Goal: Transaction & Acquisition: Purchase product/service

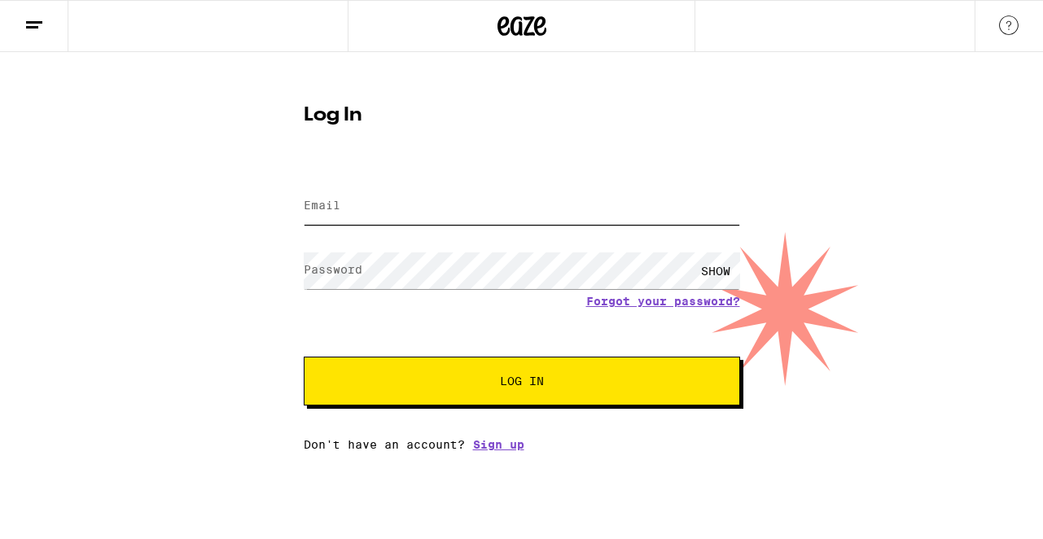
click at [387, 212] on input "Email" at bounding box center [522, 206] width 436 height 37
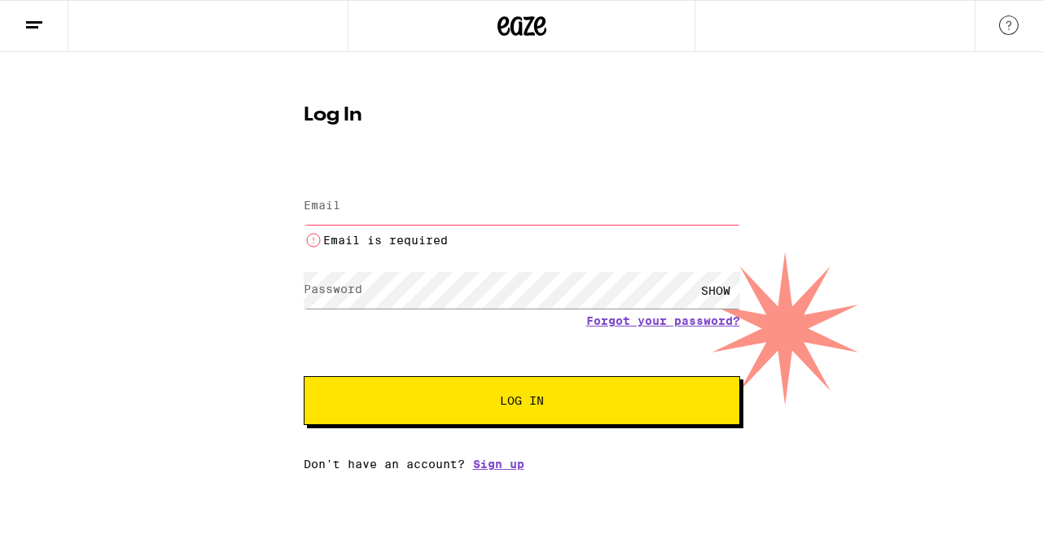
type input "[EMAIL_ADDRESS][DOMAIN_NAME]"
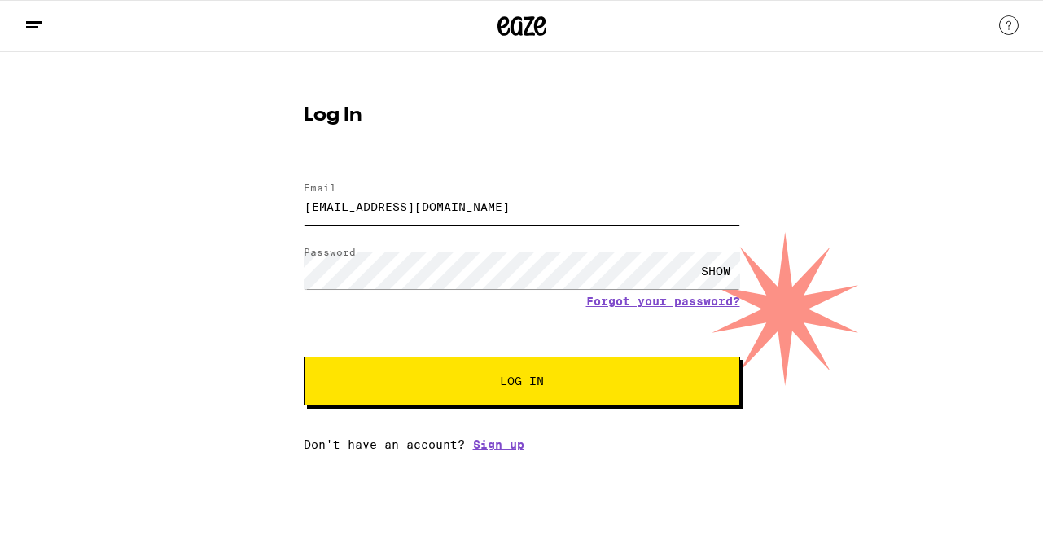
click at [304, 357] on button "Log In" at bounding box center [522, 381] width 436 height 49
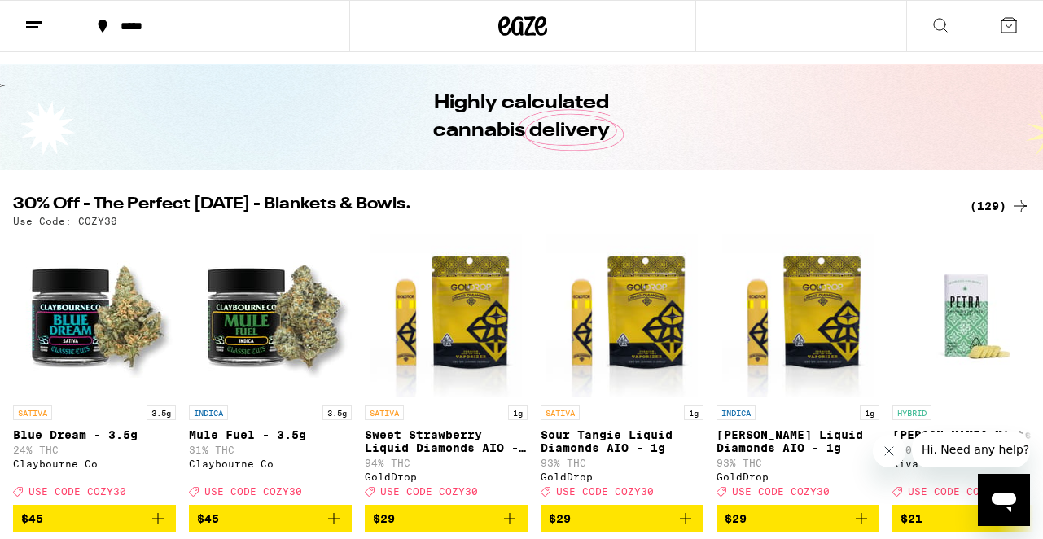
scroll to position [47, 0]
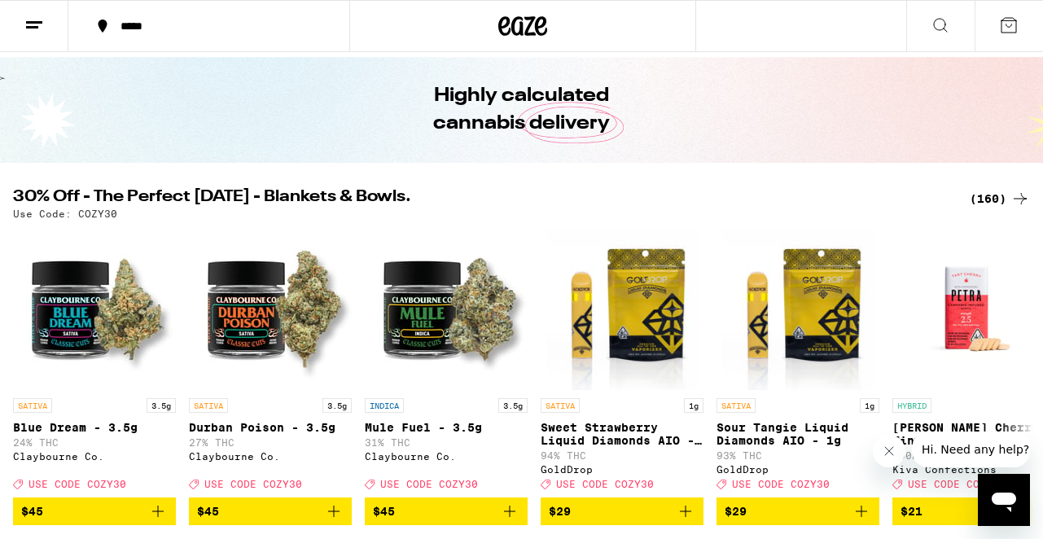
click at [996, 198] on div "(160)" at bounding box center [1000, 199] width 60 height 20
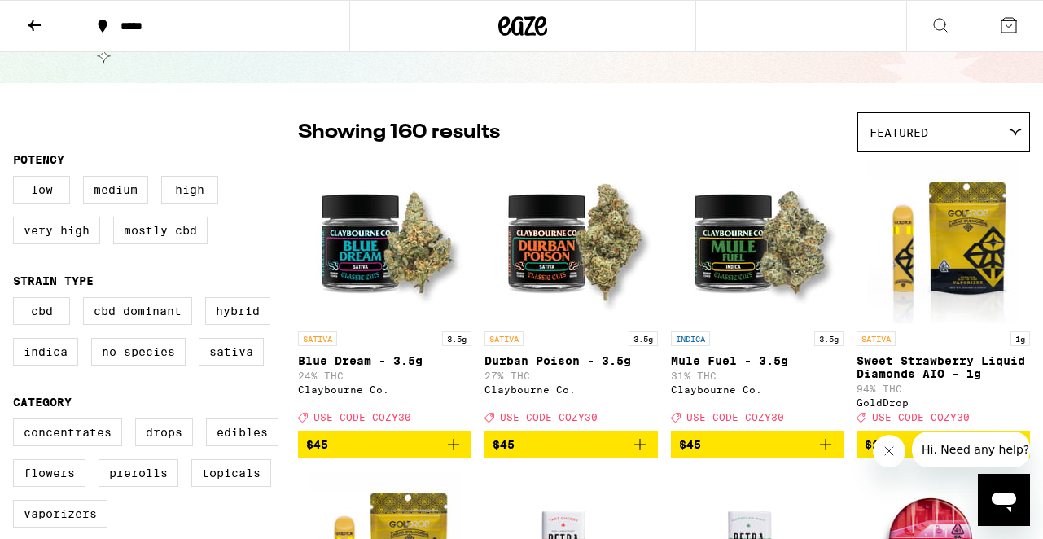
scroll to position [77, 0]
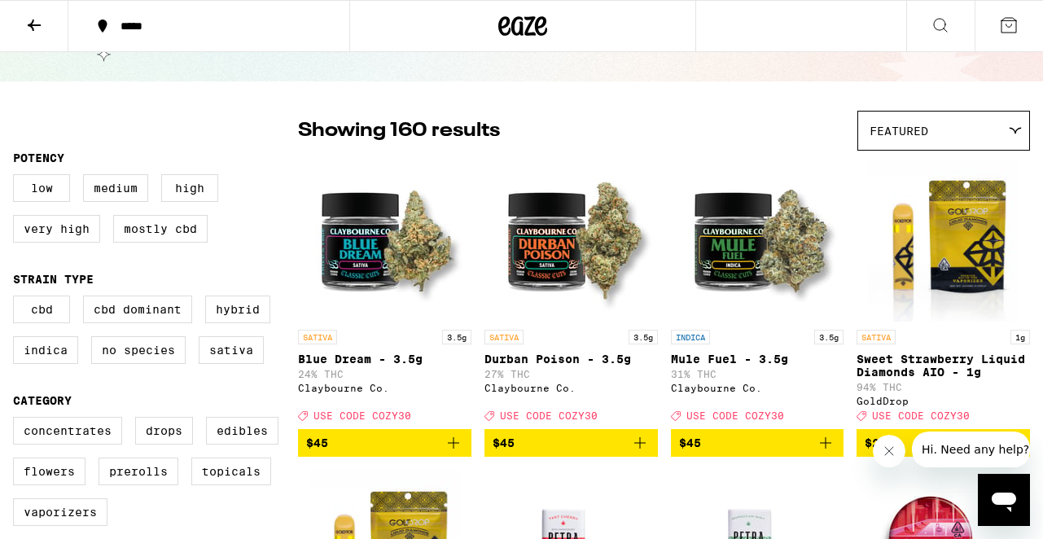
click at [826, 453] on icon "Add to bag" at bounding box center [826, 443] width 20 height 20
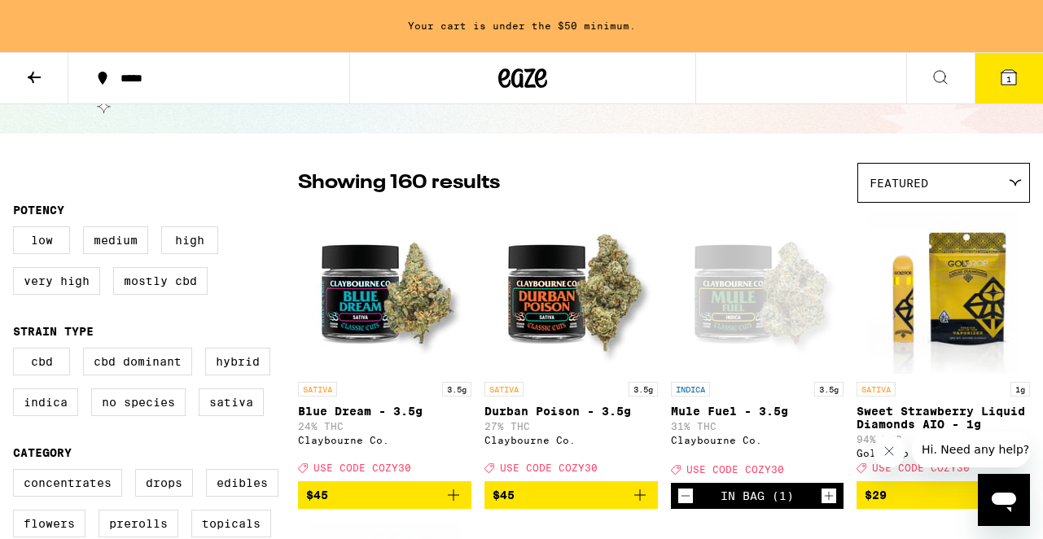
scroll to position [129, 0]
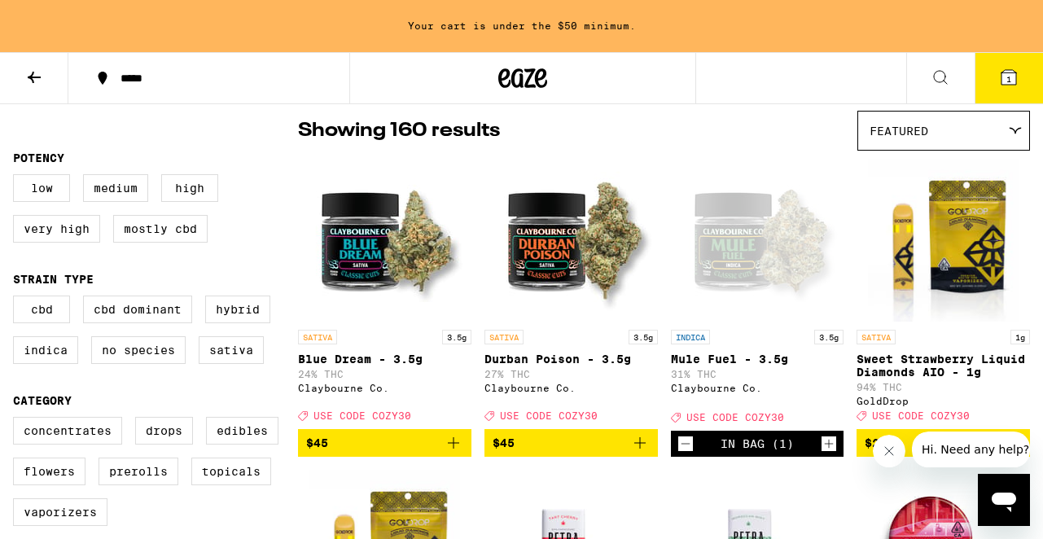
click at [30, 66] on button at bounding box center [34, 78] width 68 height 51
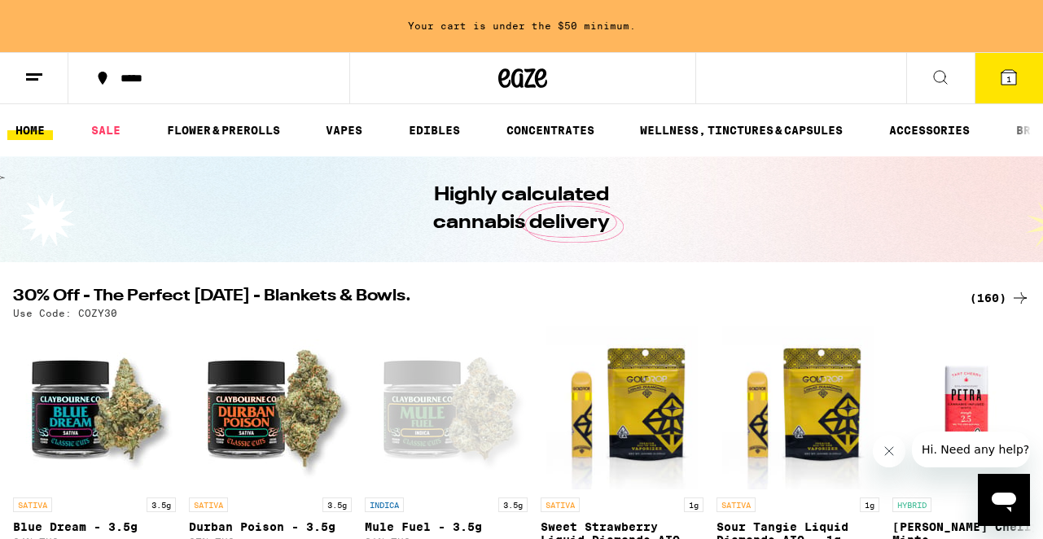
scroll to position [181, 0]
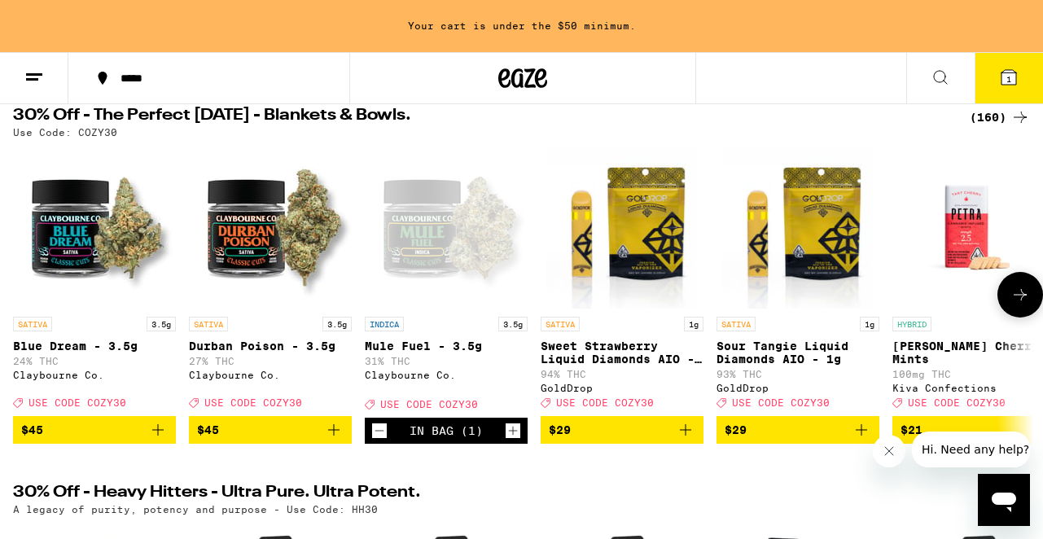
click at [1015, 303] on icon at bounding box center [1020, 295] width 20 height 20
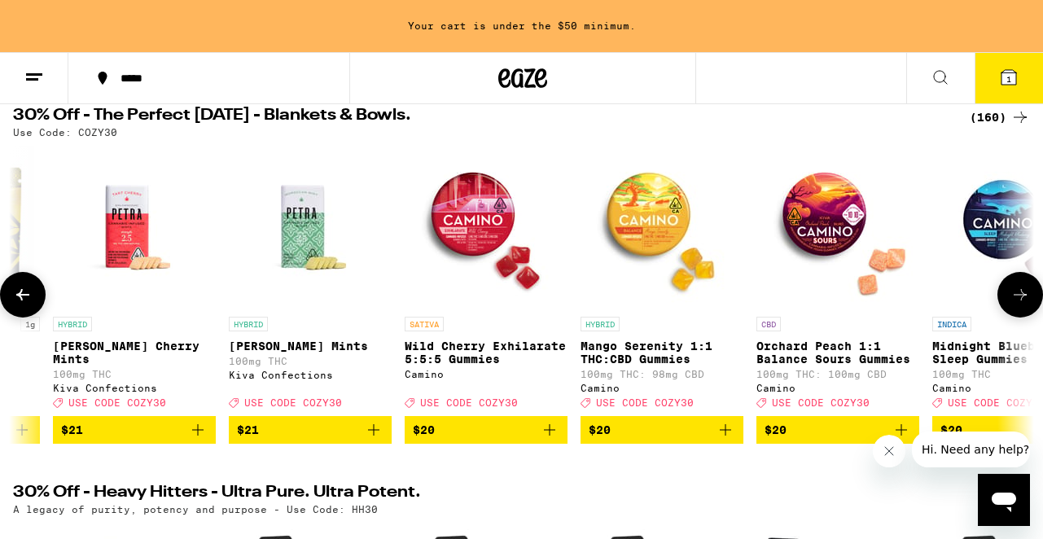
click at [1015, 303] on icon at bounding box center [1020, 295] width 20 height 20
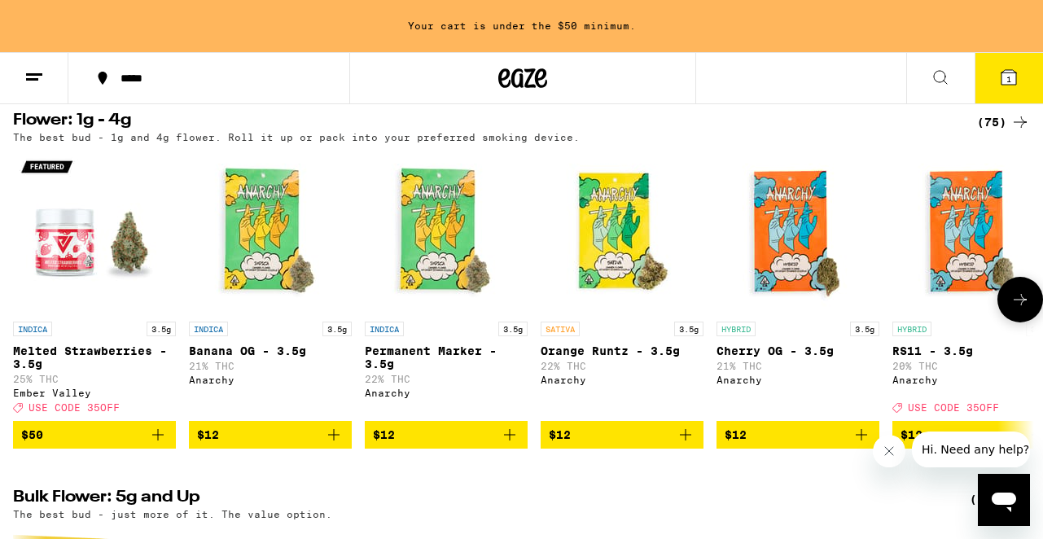
scroll to position [1692, 0]
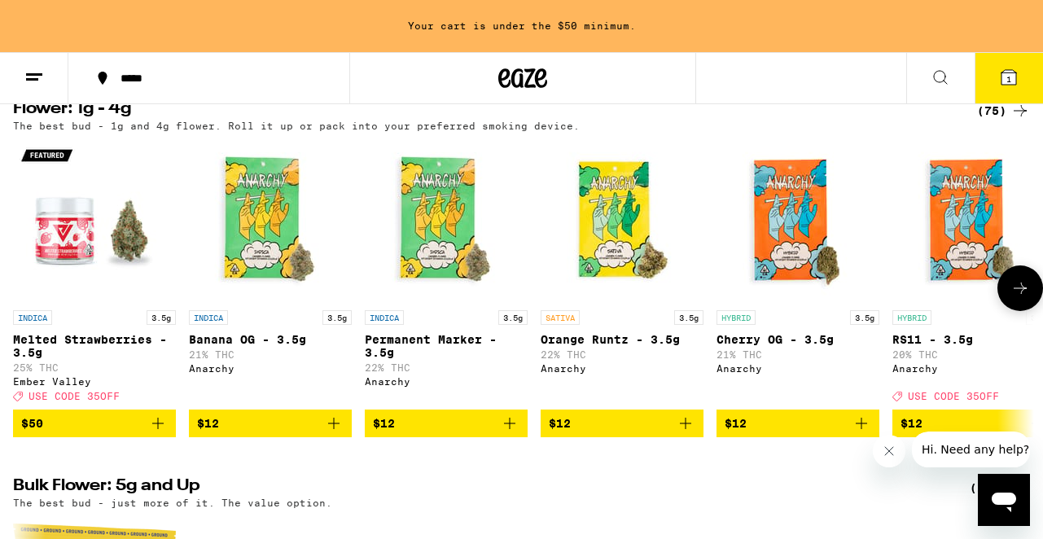
click at [1011, 298] on icon at bounding box center [1020, 288] width 20 height 20
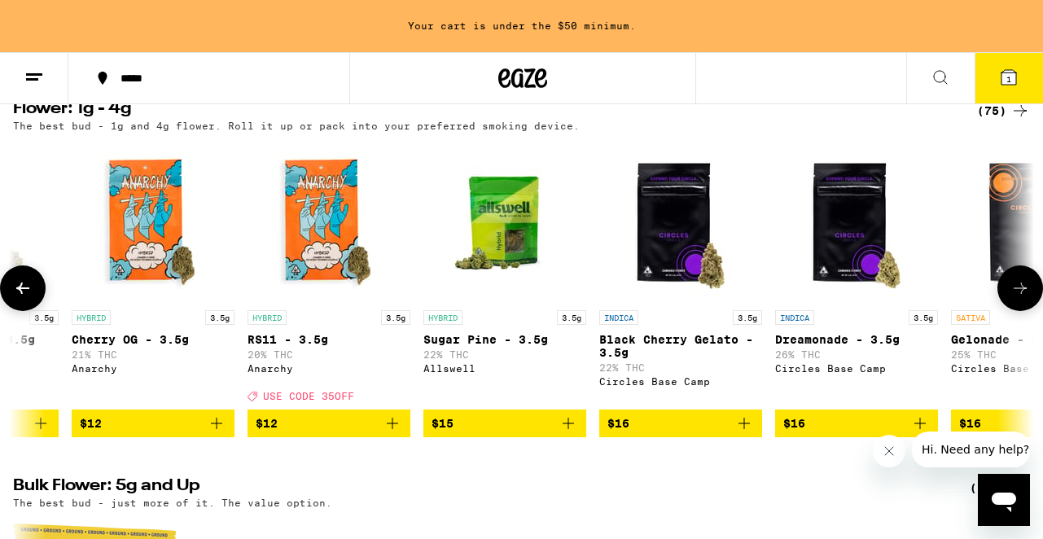
scroll to position [0, 839]
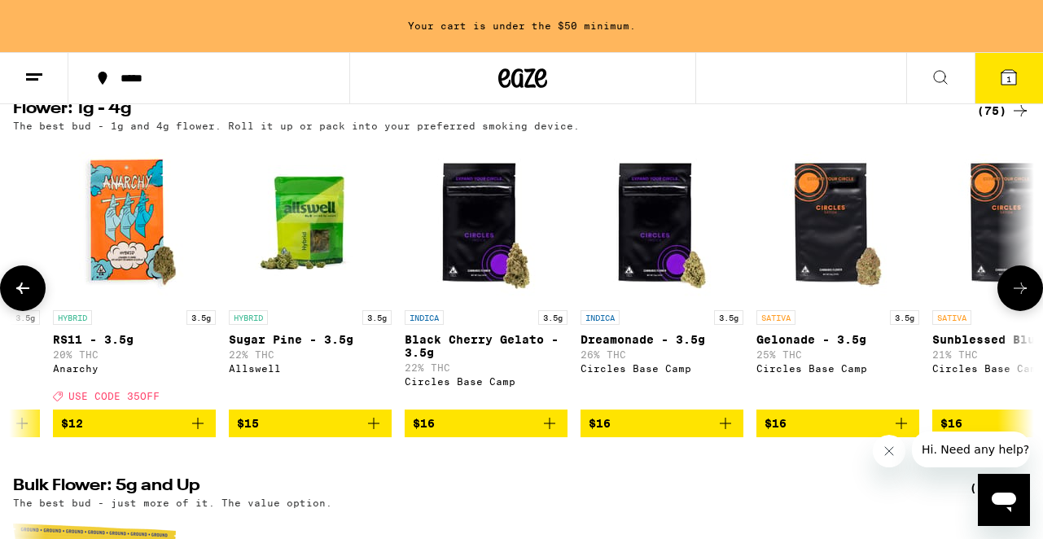
click at [1023, 294] on icon at bounding box center [1020, 288] width 13 height 11
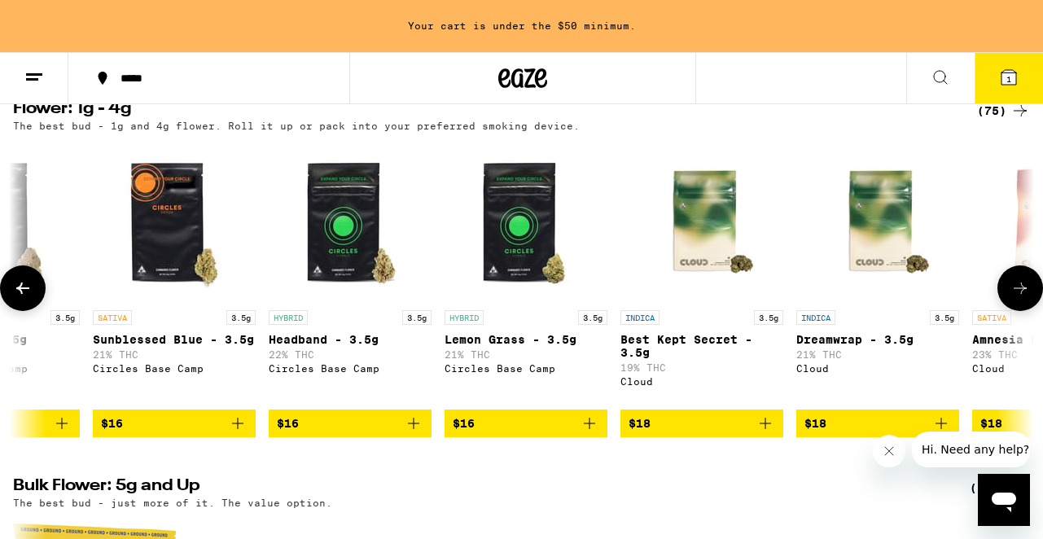
click at [1023, 294] on icon at bounding box center [1020, 288] width 13 height 11
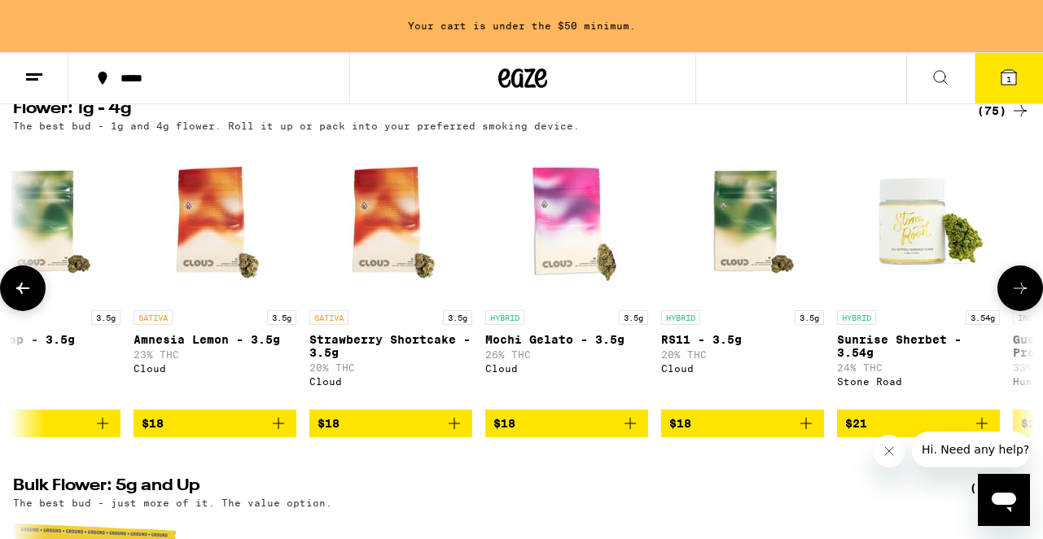
scroll to position [0, 2518]
click at [1023, 294] on icon at bounding box center [1020, 288] width 13 height 11
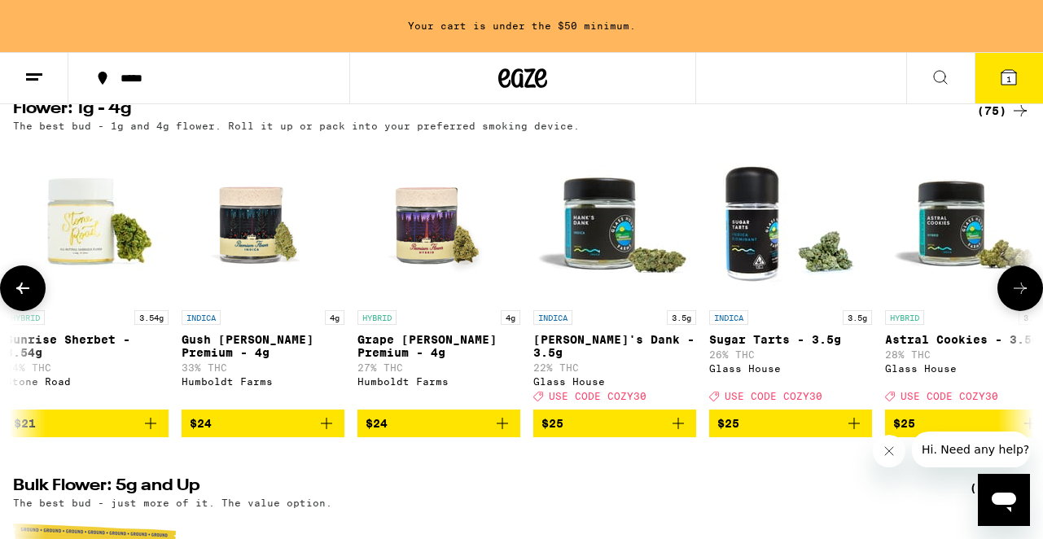
scroll to position [0, 3358]
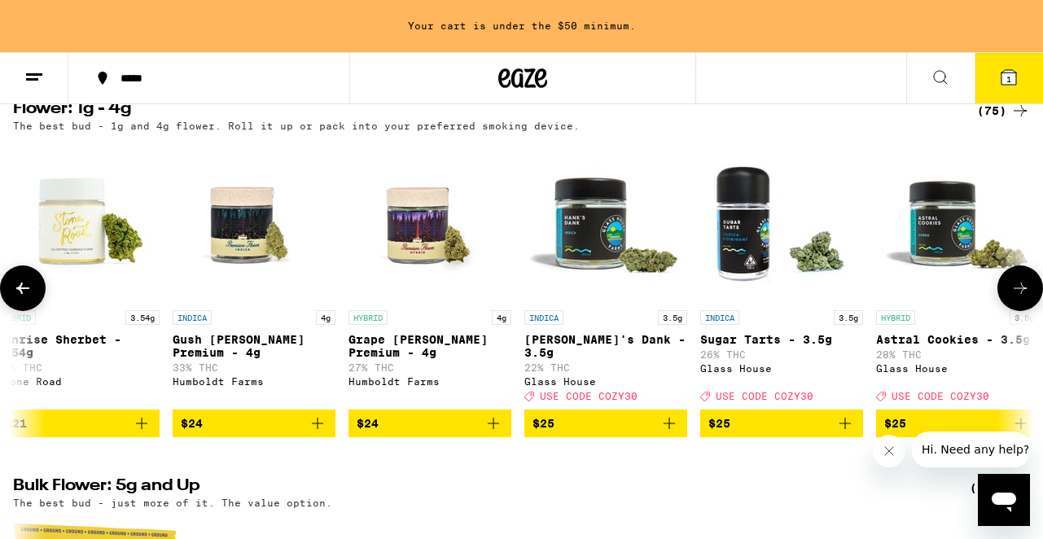
click at [1023, 294] on icon at bounding box center [1020, 288] width 13 height 11
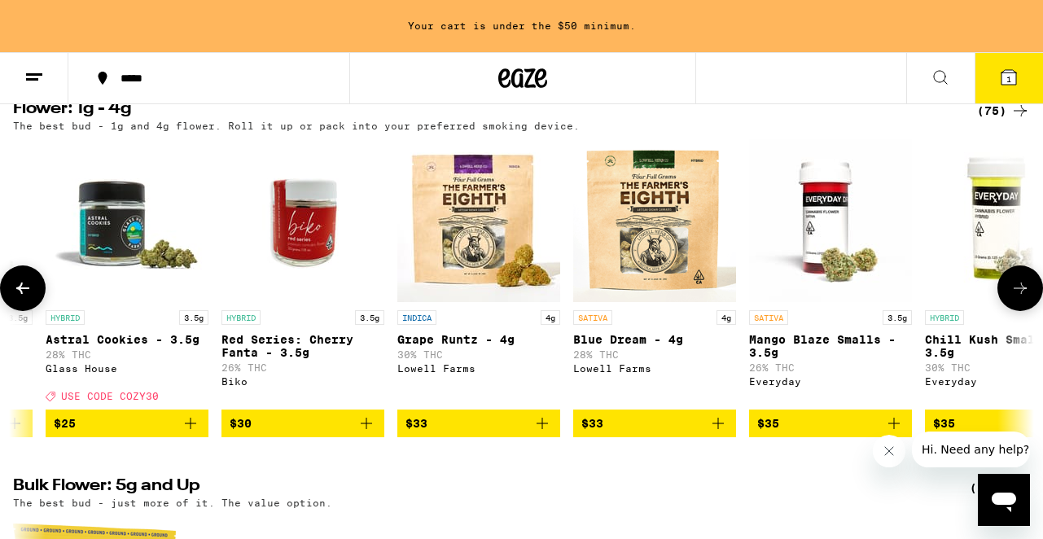
scroll to position [0, 4197]
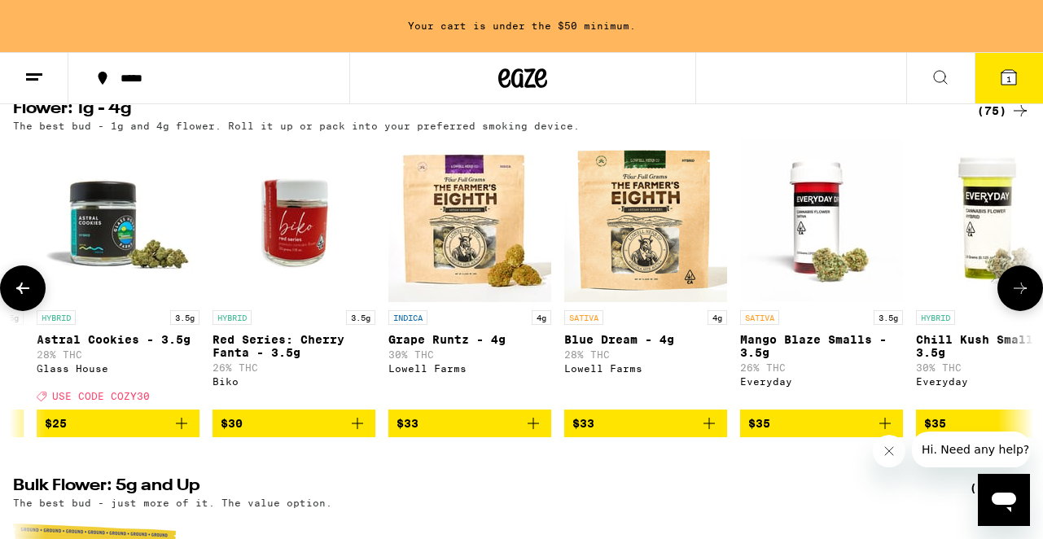
click at [1023, 294] on icon at bounding box center [1020, 288] width 13 height 11
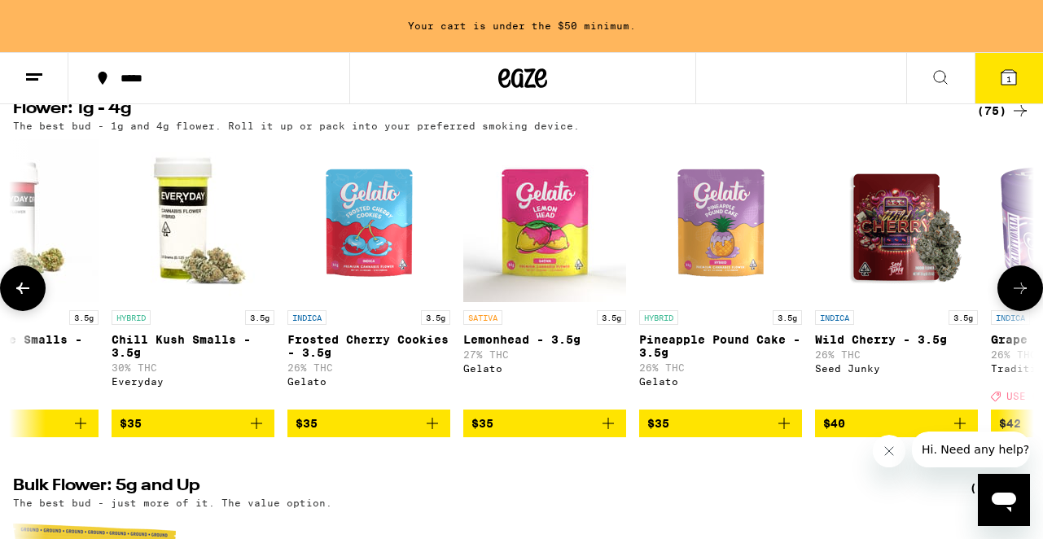
scroll to position [0, 5037]
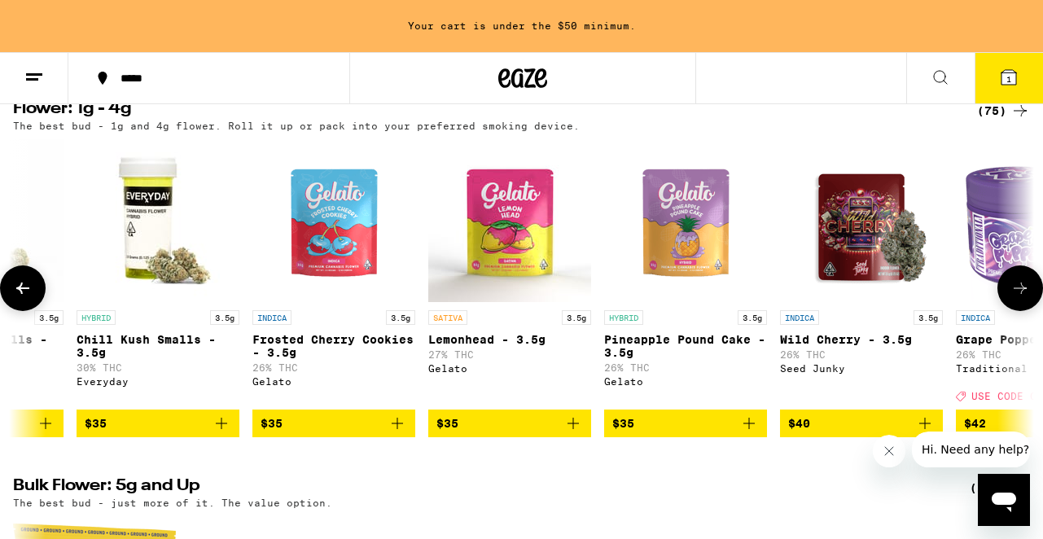
click at [1023, 294] on icon at bounding box center [1020, 288] width 13 height 11
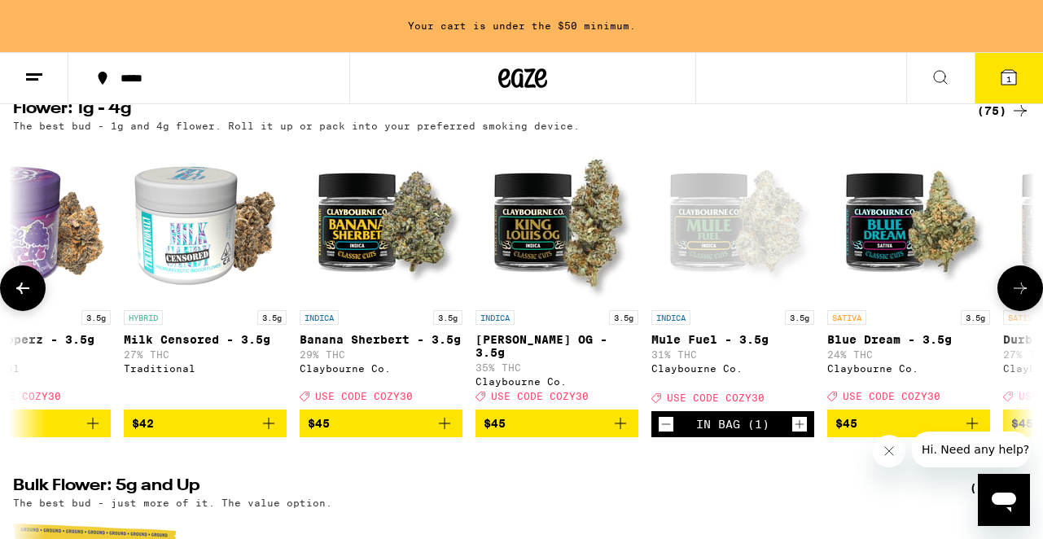
scroll to position [0, 6054]
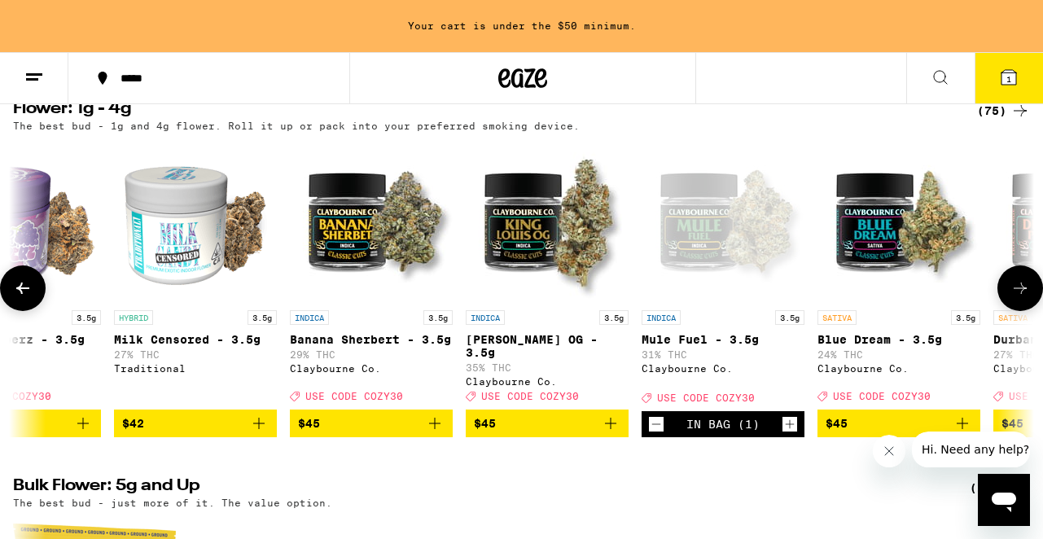
click at [607, 429] on icon "Add to bag" at bounding box center [610, 423] width 11 height 11
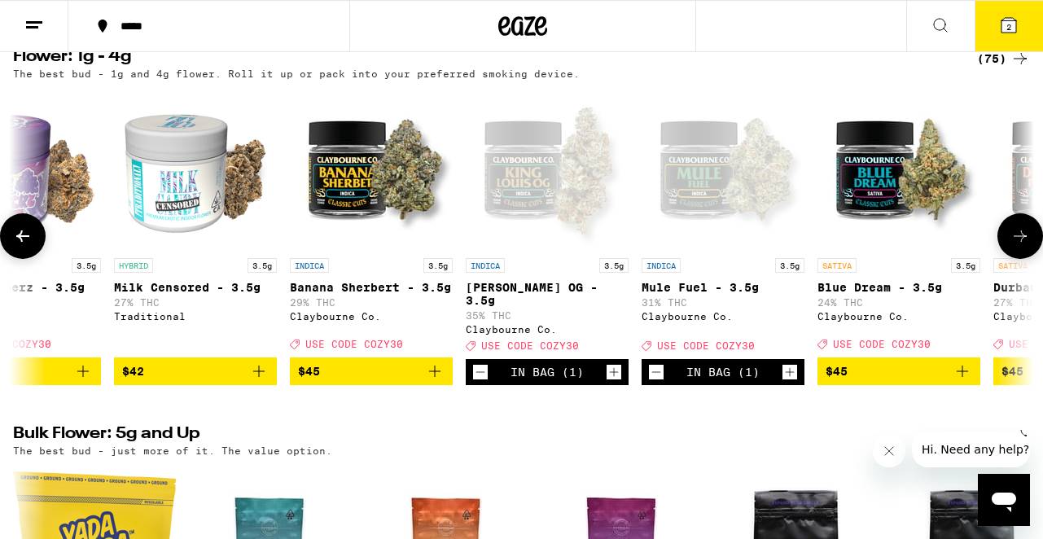
scroll to position [1640, 0]
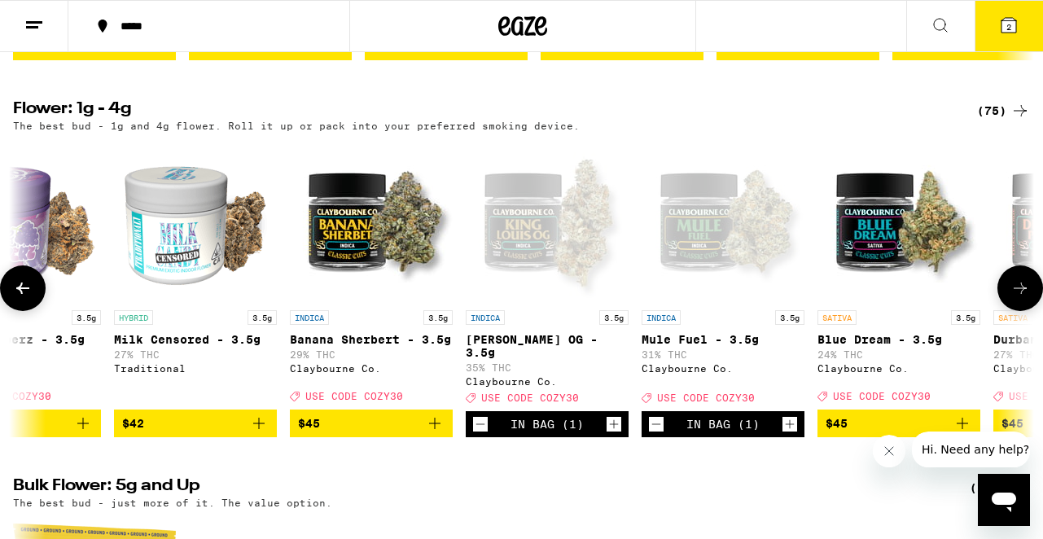
click at [655, 434] on icon "Decrement" at bounding box center [656, 424] width 15 height 20
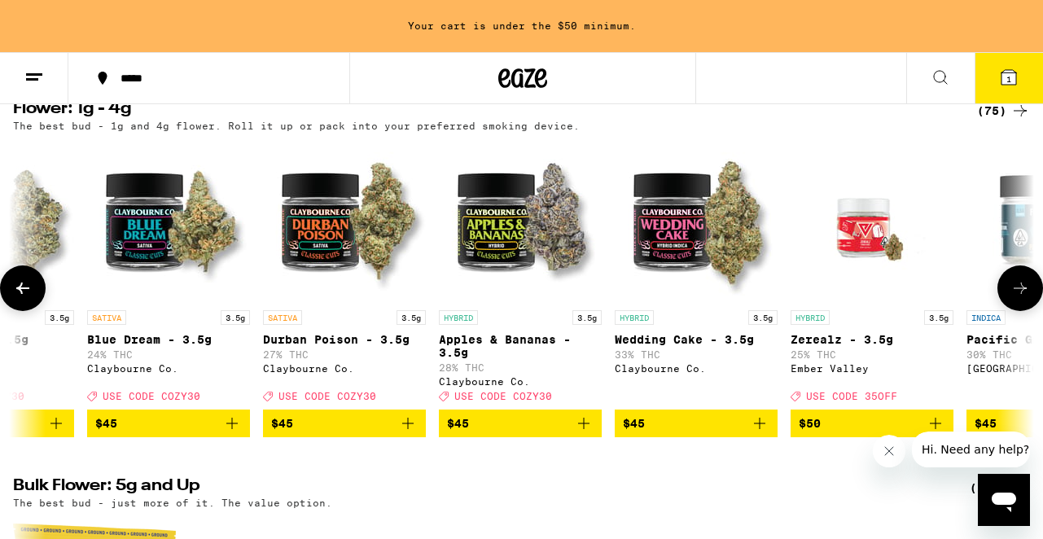
scroll to position [0, 6865]
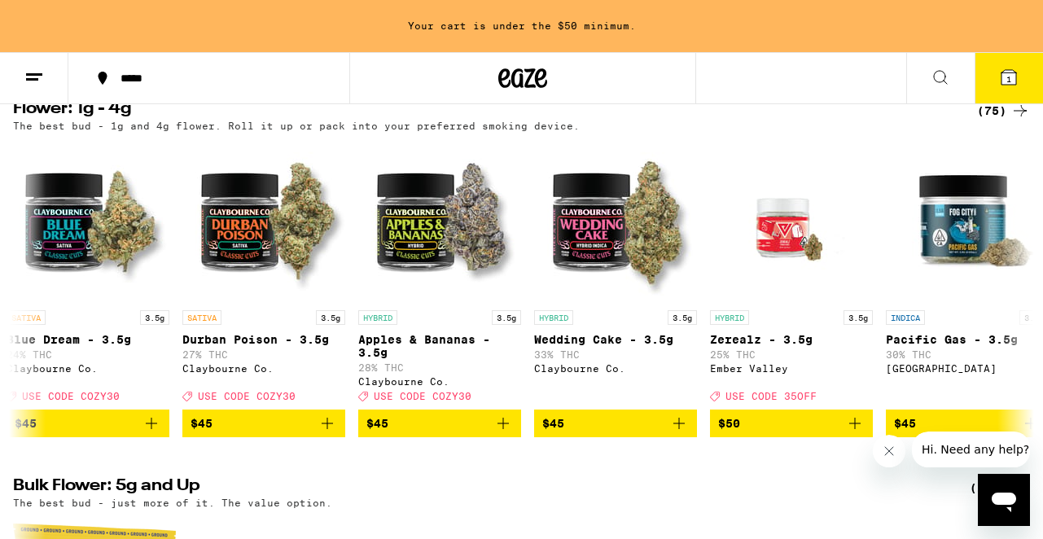
click at [50, 83] on button at bounding box center [34, 78] width 68 height 51
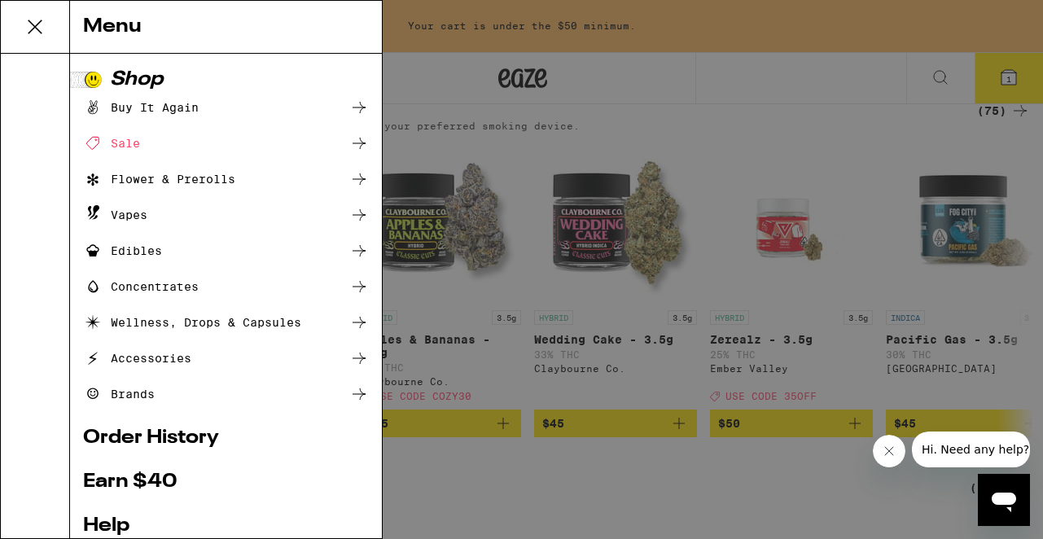
click at [172, 178] on div "Flower & Prerolls" at bounding box center [159, 179] width 152 height 20
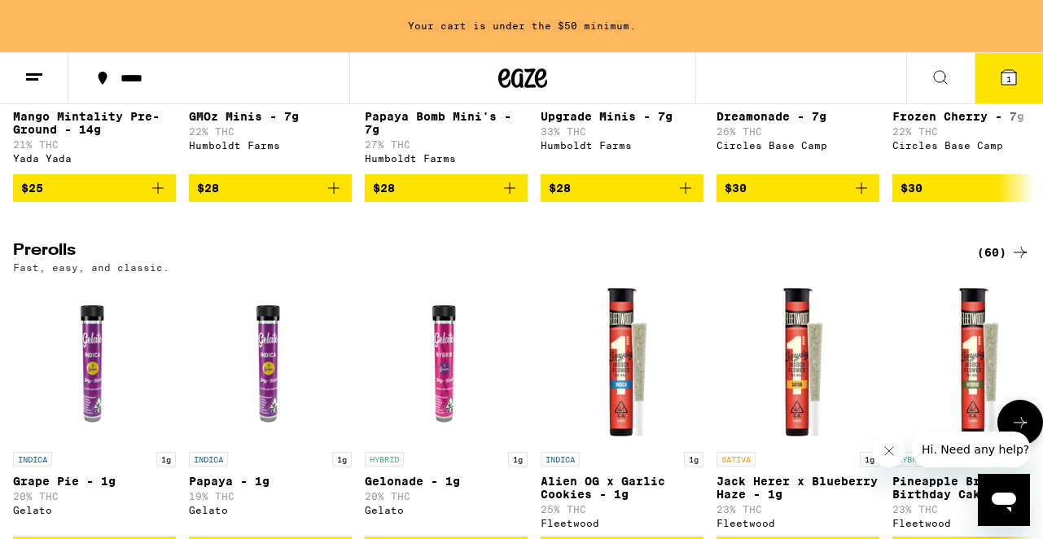
scroll to position [922, 0]
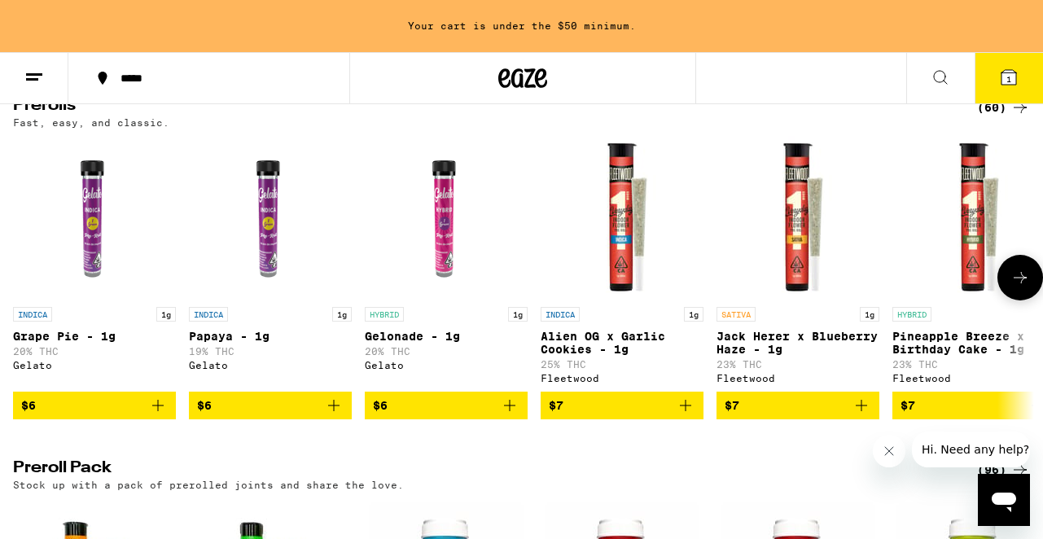
click at [1021, 283] on icon at bounding box center [1020, 277] width 13 height 11
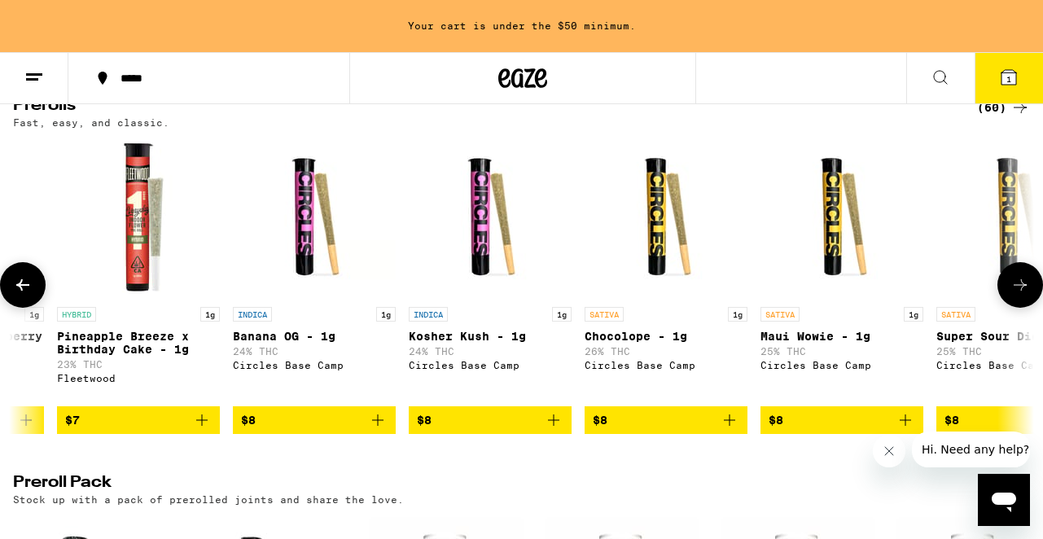
scroll to position [0, 839]
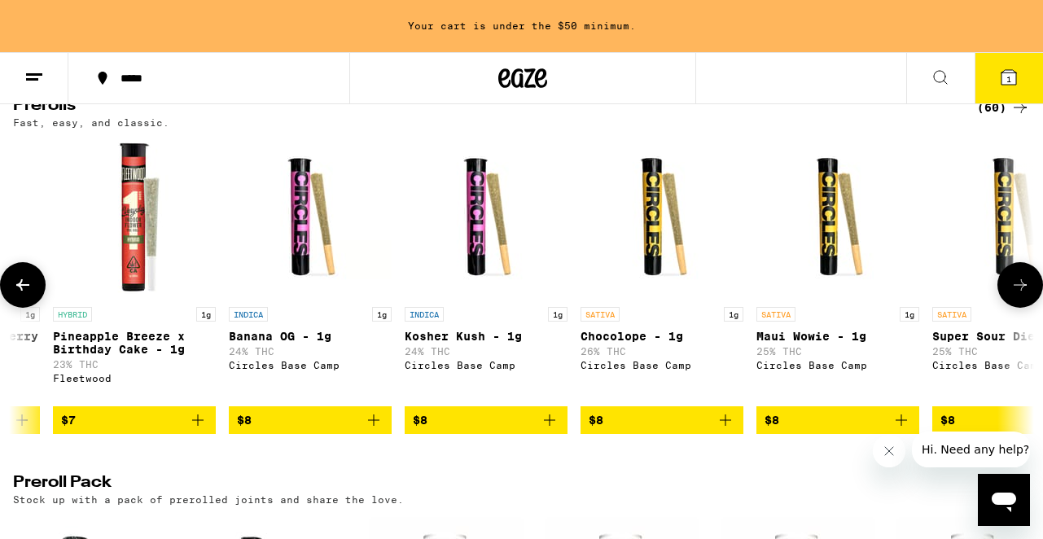
click at [1012, 295] on icon at bounding box center [1020, 285] width 20 height 20
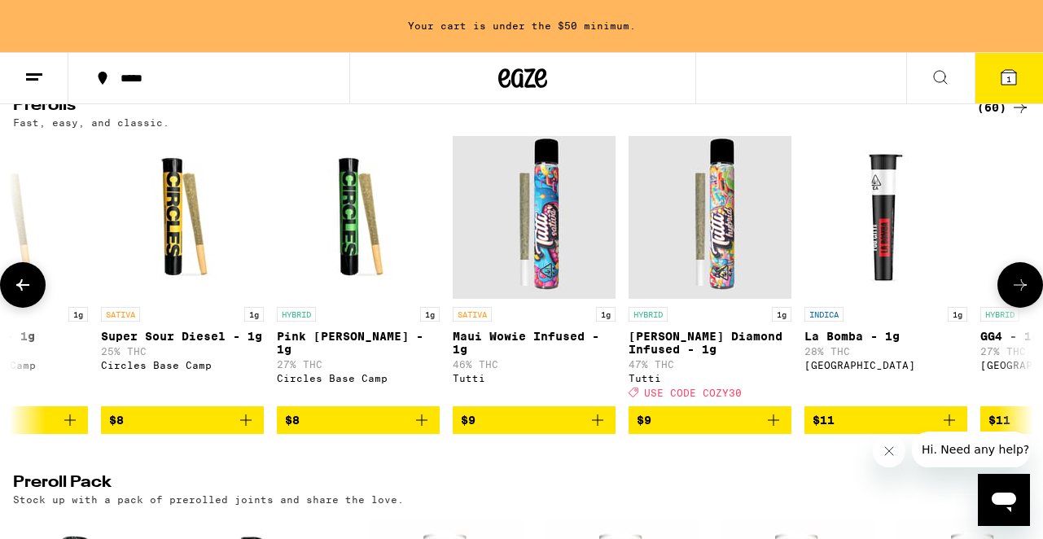
scroll to position [0, 1679]
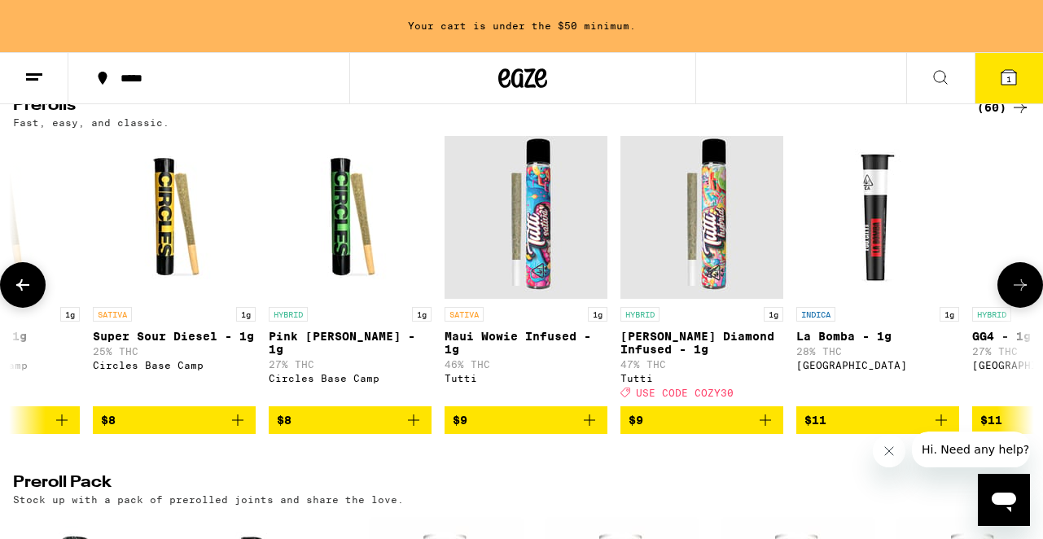
click at [769, 430] on icon "Add to bag" at bounding box center [766, 420] width 20 height 20
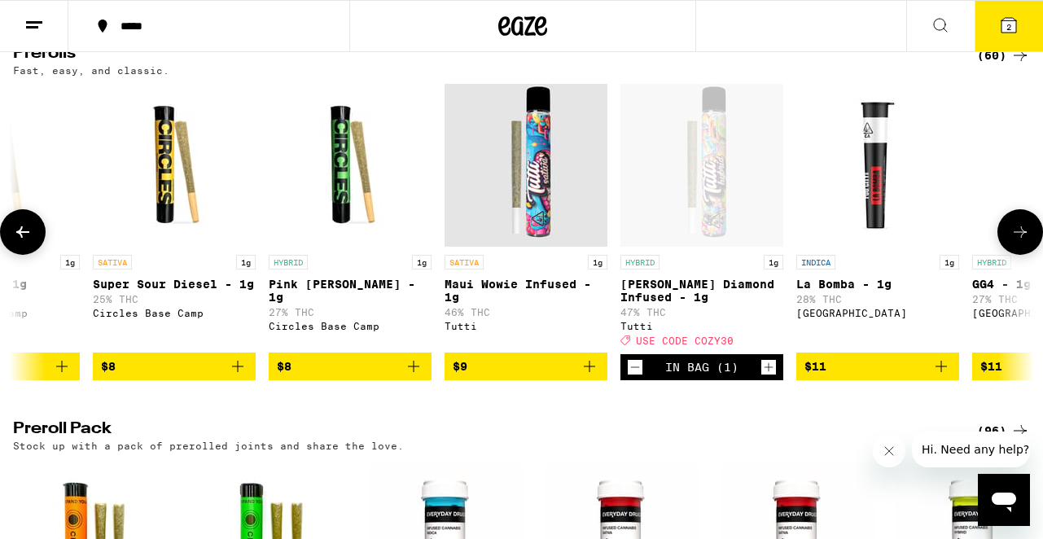
scroll to position [870, 0]
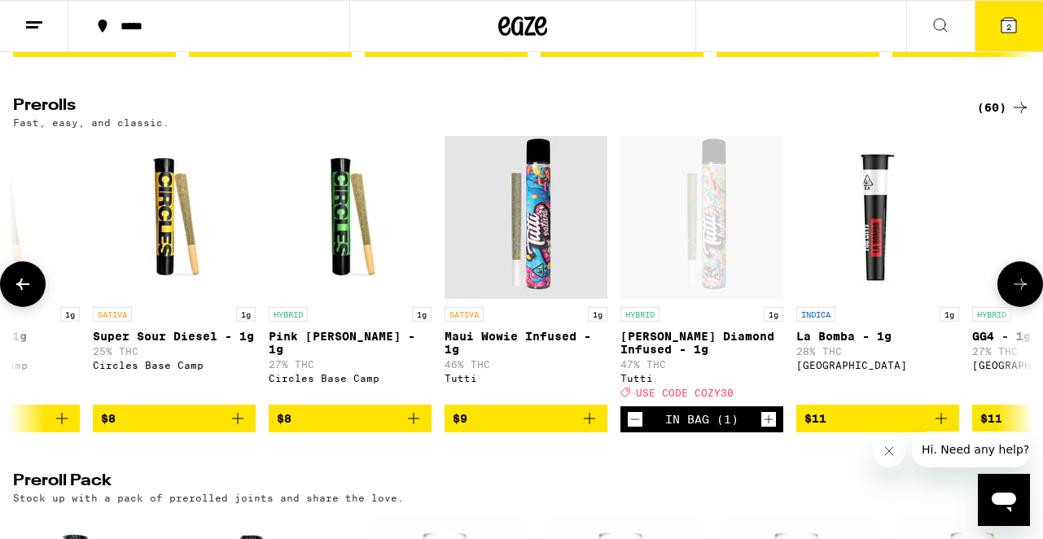
click at [769, 429] on icon "Increment" at bounding box center [768, 420] width 15 height 20
click at [1005, 307] on button at bounding box center [1020, 284] width 46 height 46
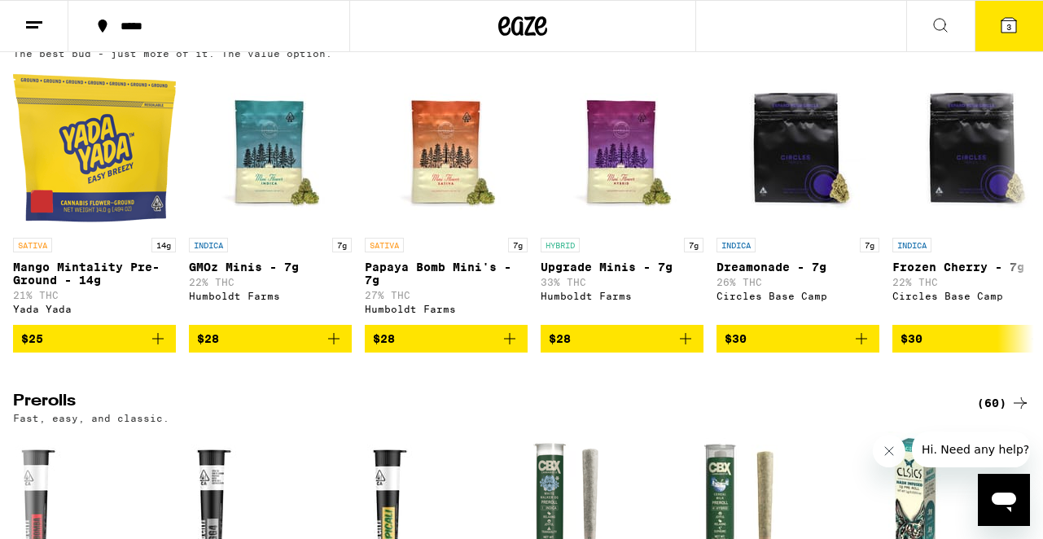
scroll to position [487, 0]
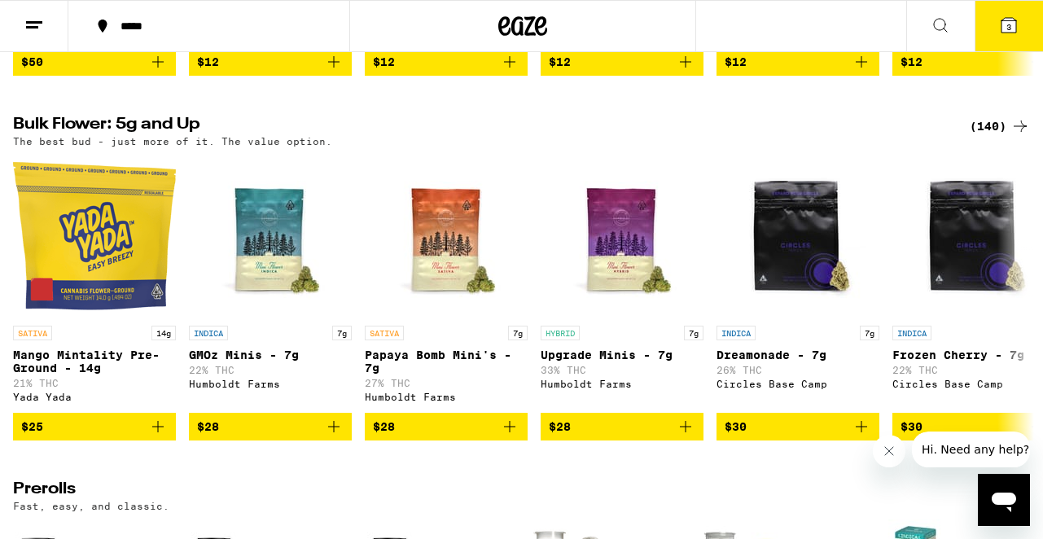
click at [1002, 38] on button "3" at bounding box center [1009, 26] width 68 height 50
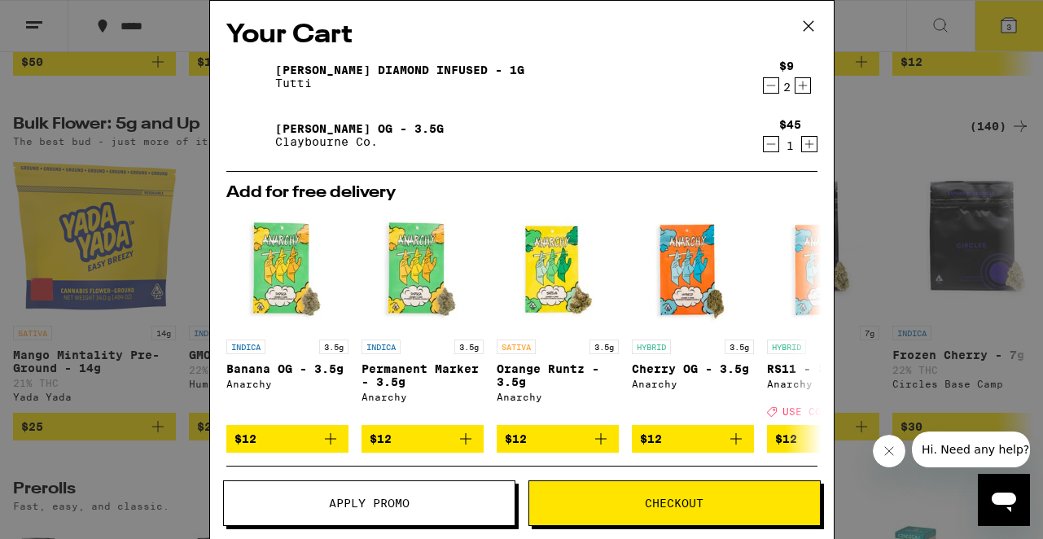
click at [802, 87] on icon "Increment" at bounding box center [802, 85] width 9 height 9
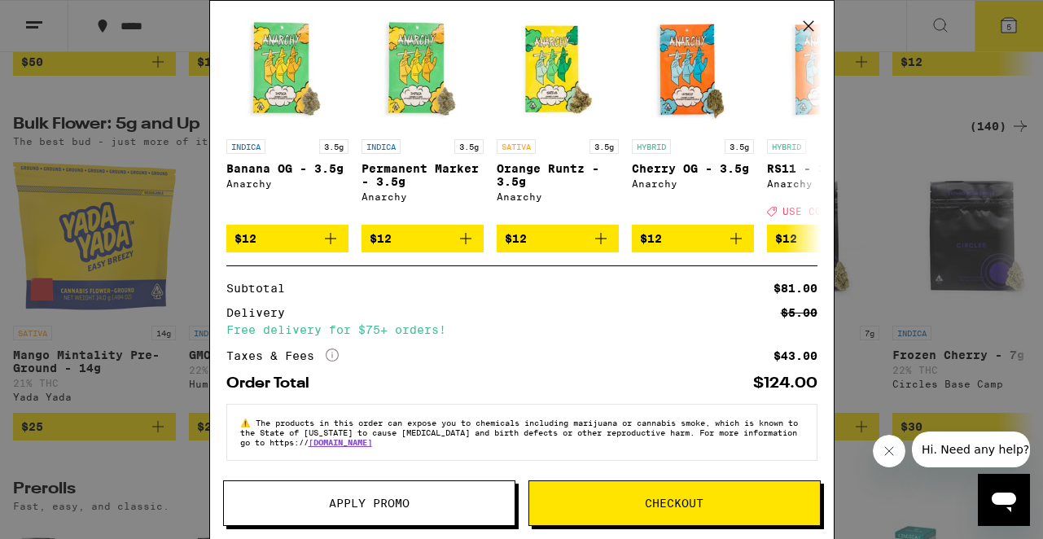
scroll to position [212, 0]
click at [672, 497] on span "Checkout" at bounding box center [674, 502] width 59 height 11
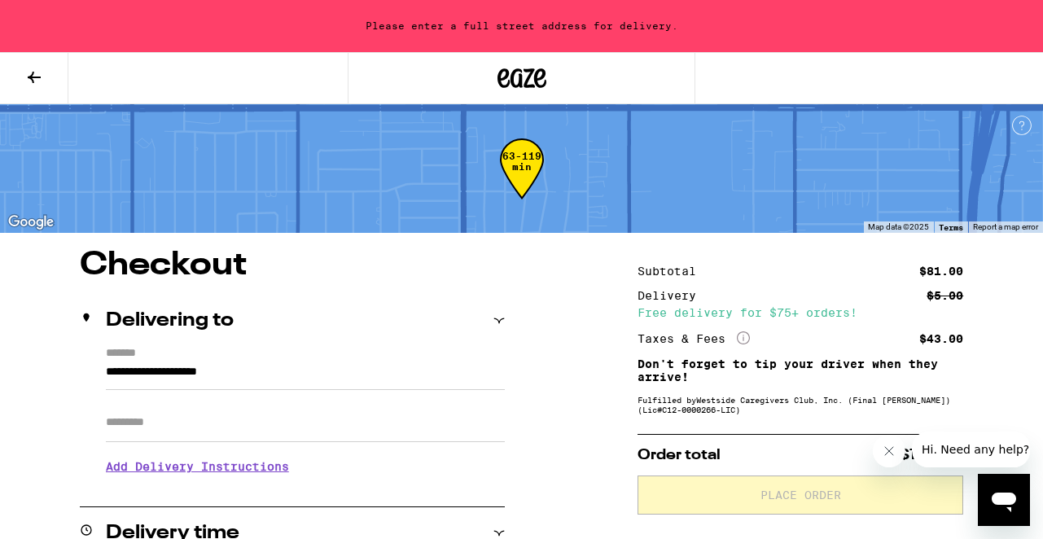
click at [33, 72] on icon at bounding box center [34, 77] width 13 height 11
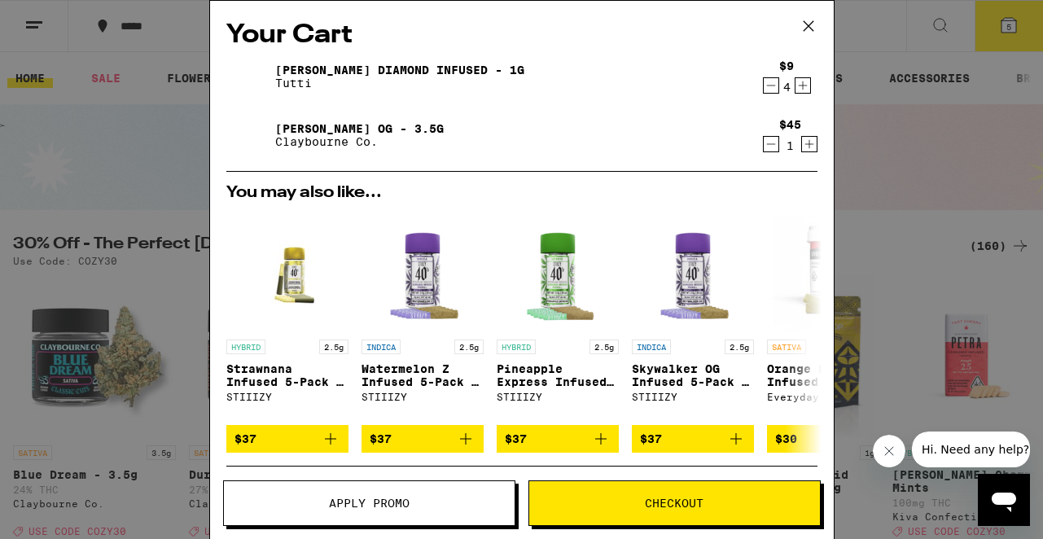
click at [185, 449] on div "Your Cart [PERSON_NAME] Diamond Infused - 1g Tutti $9 4 [PERSON_NAME] OG - 3.5g…" at bounding box center [521, 269] width 1043 height 539
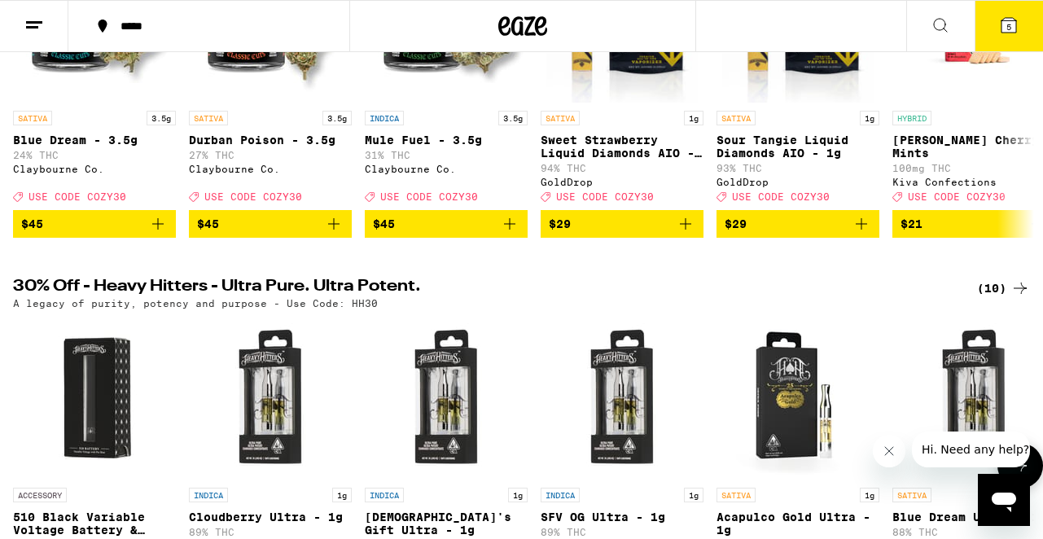
scroll to position [204, 0]
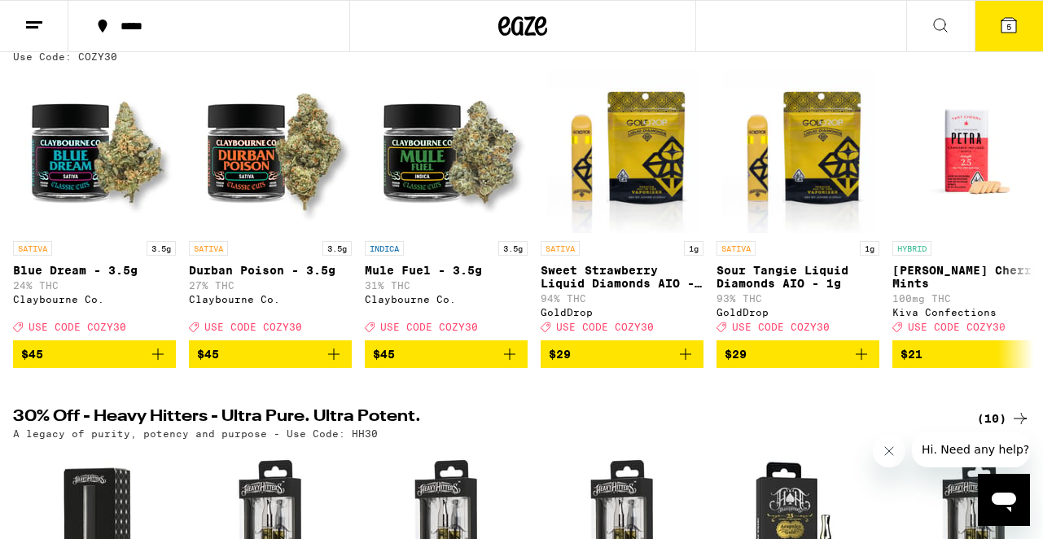
click at [1018, 7] on button "5" at bounding box center [1009, 26] width 68 height 50
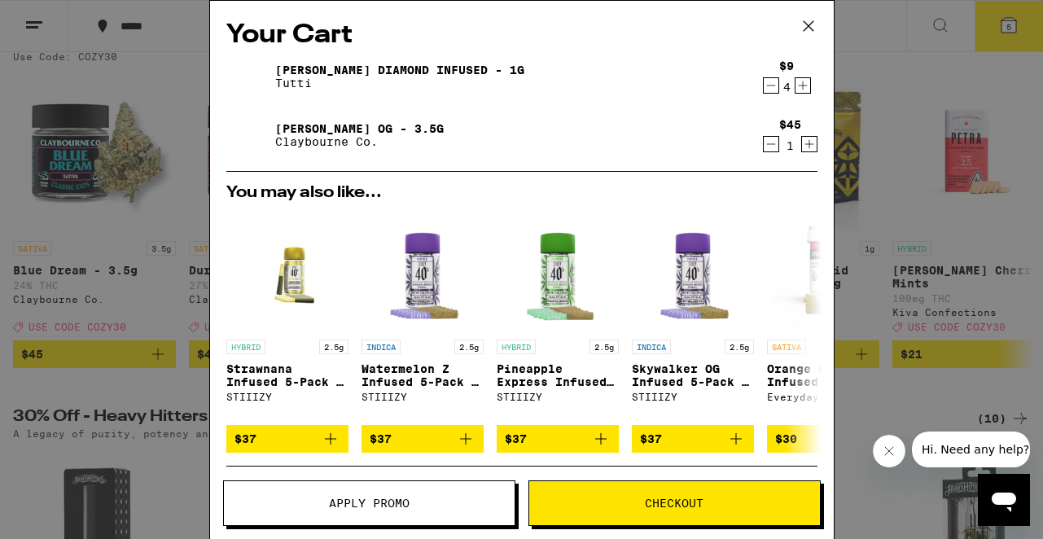
click at [340, 506] on span "Apply Promo" at bounding box center [369, 502] width 81 height 11
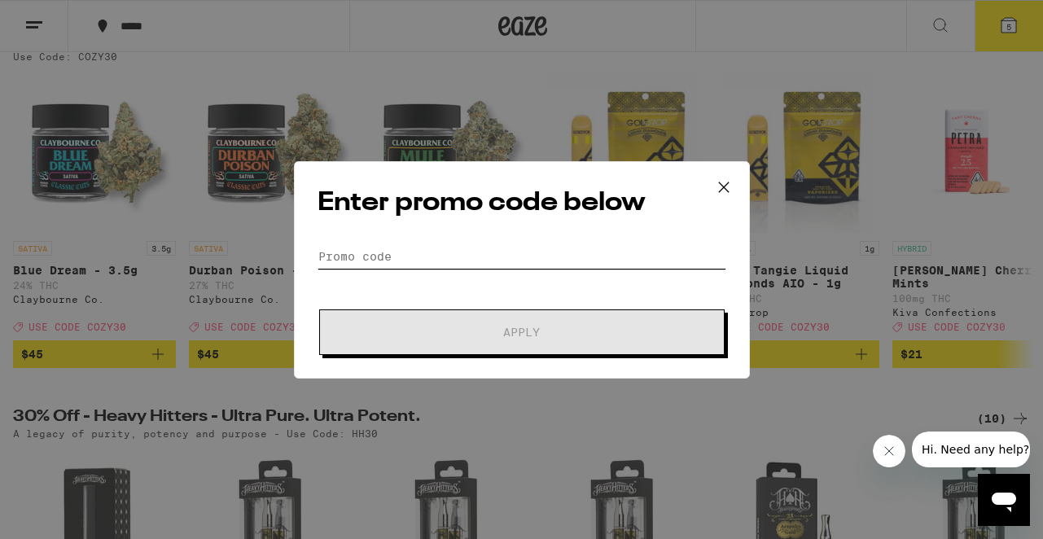
click at [348, 246] on input "Promo Code" at bounding box center [522, 256] width 409 height 24
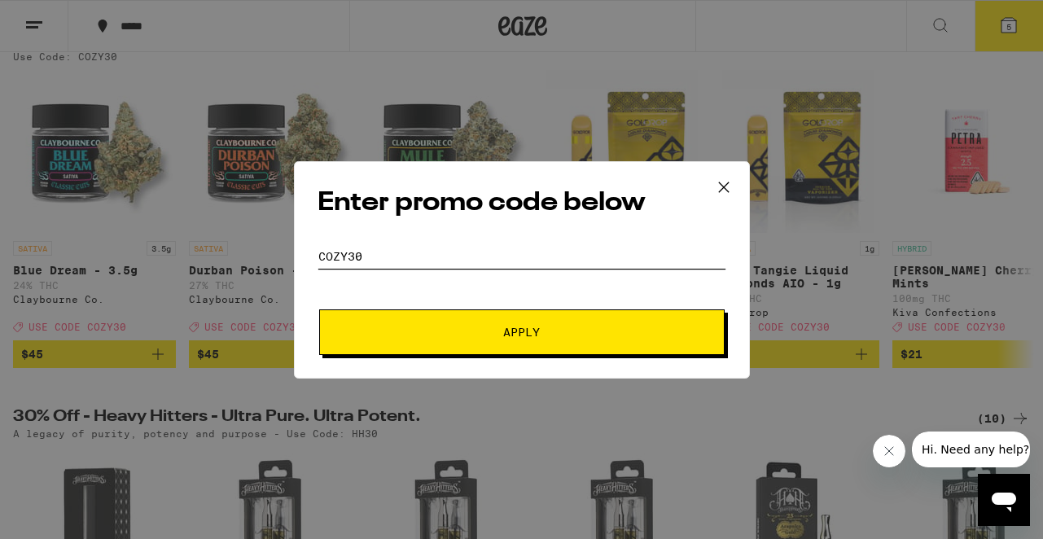
type input "cozy30"
click at [480, 335] on span "Apply" at bounding box center [521, 331] width 293 height 11
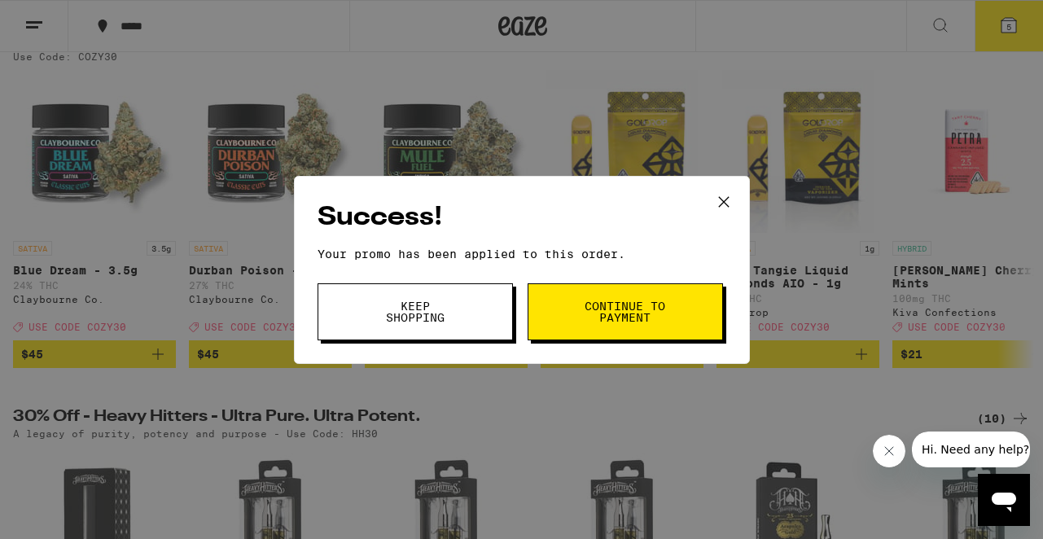
click at [597, 331] on button "Continue to payment" at bounding box center [625, 311] width 195 height 57
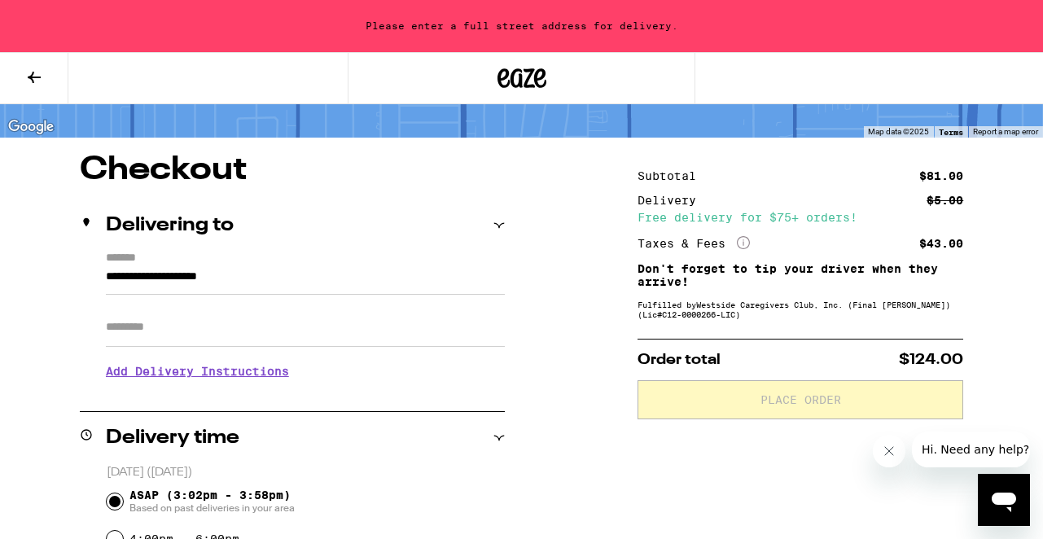
scroll to position [215, 0]
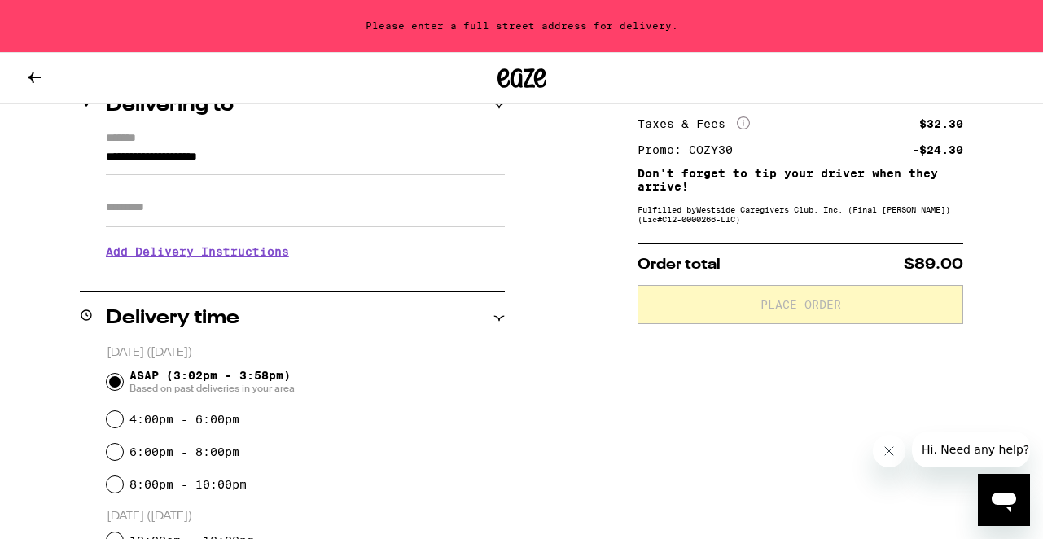
click at [195, 213] on input "Apt/Suite" at bounding box center [305, 207] width 399 height 39
click at [204, 156] on input "**********" at bounding box center [305, 161] width 399 height 28
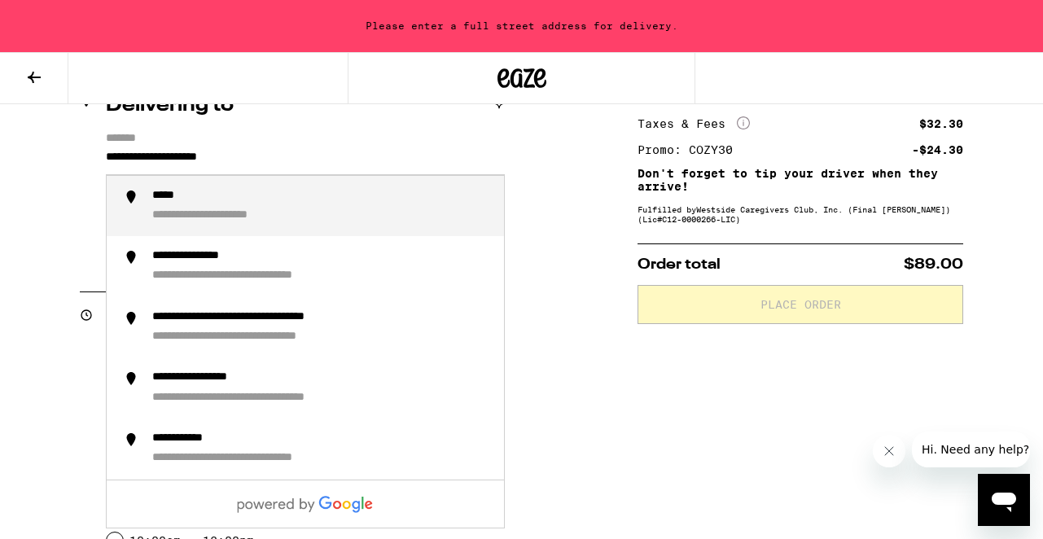
click at [204, 156] on input "**********" at bounding box center [305, 161] width 399 height 28
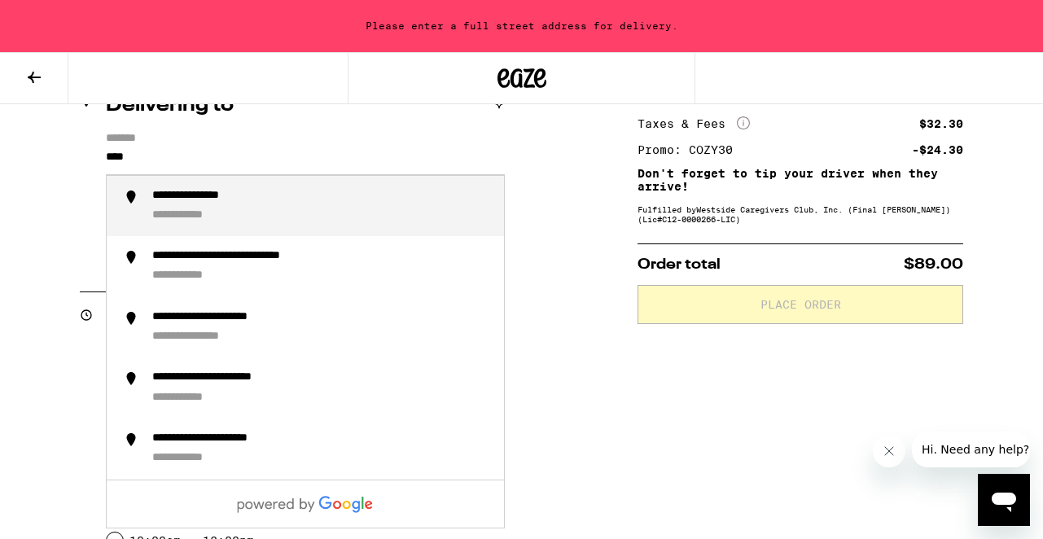
click at [292, 280] on div "**********" at bounding box center [321, 266] width 339 height 35
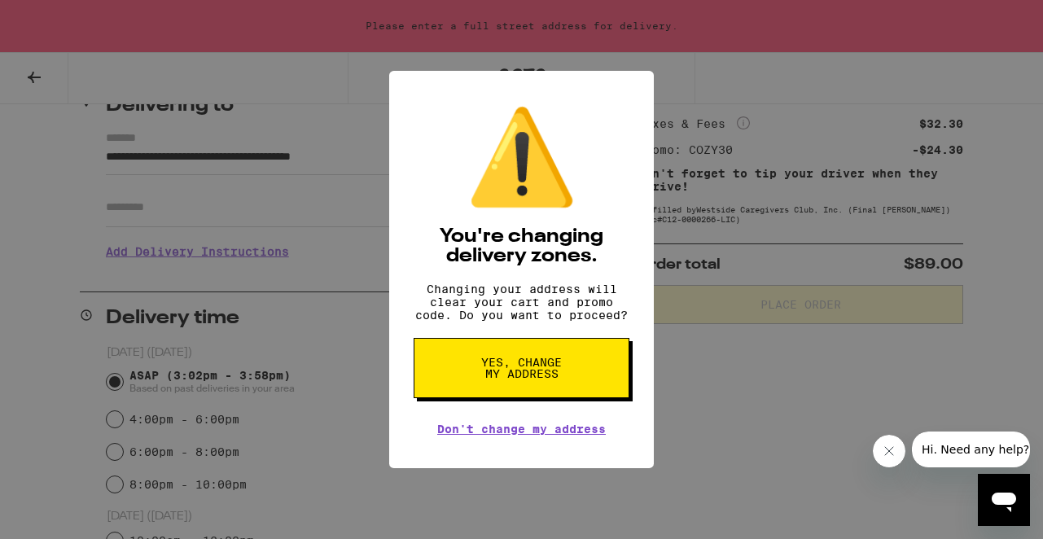
click at [525, 377] on span "Yes, change my address" at bounding box center [522, 368] width 84 height 23
type input "**********"
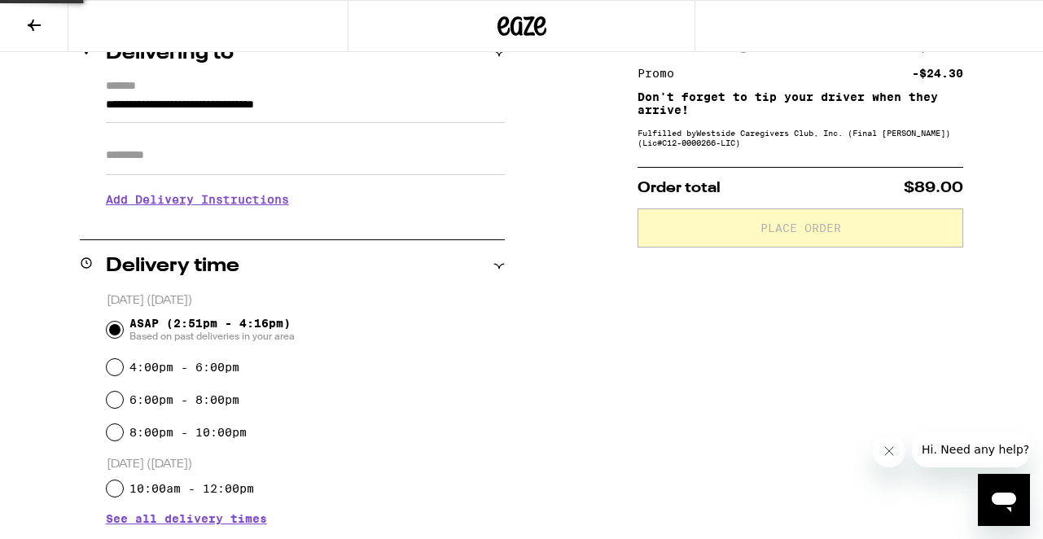
scroll to position [163, 0]
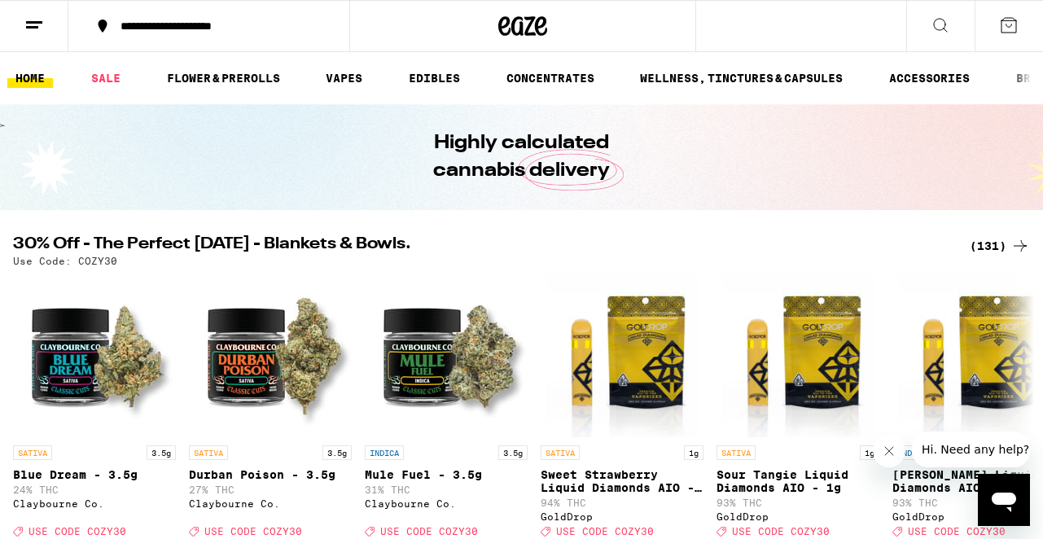
click at [1006, 9] on button at bounding box center [1009, 26] width 68 height 50
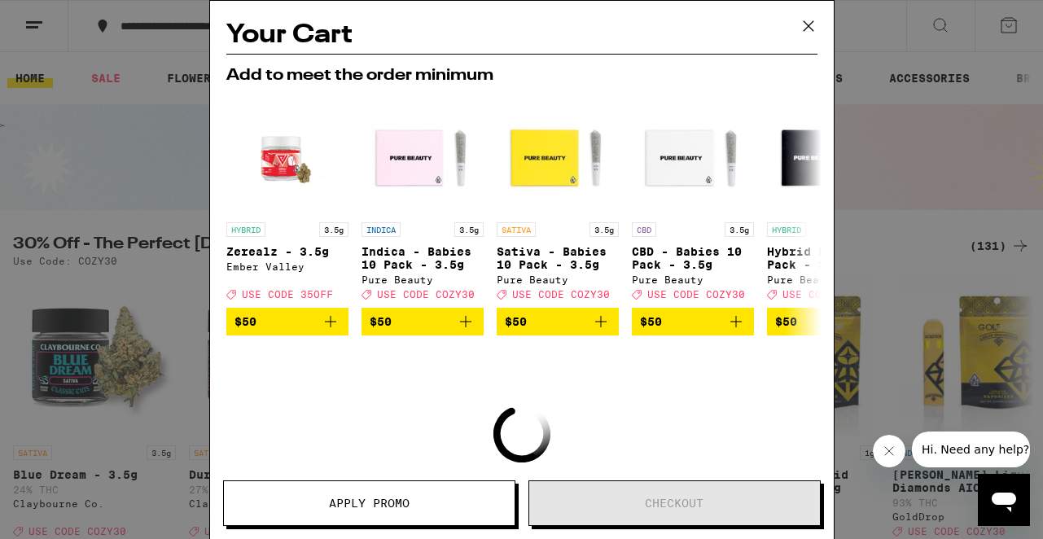
click at [810, 28] on icon at bounding box center [808, 26] width 10 height 10
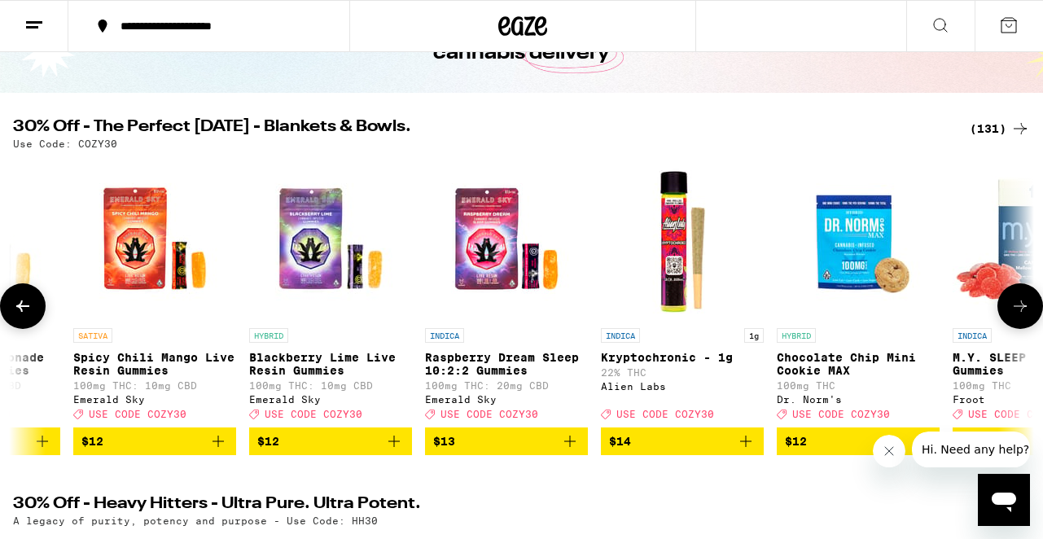
scroll to position [0, 7608]
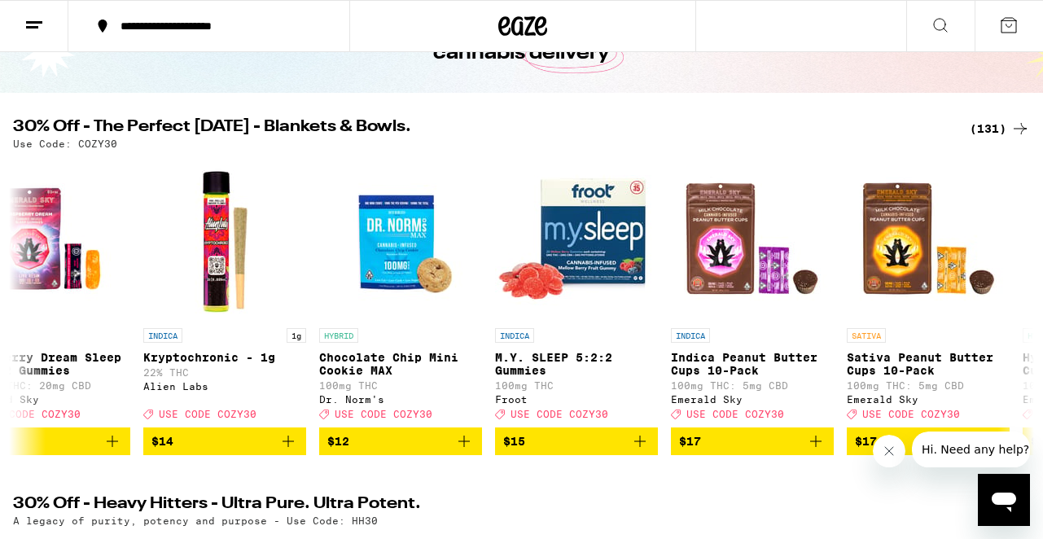
click at [47, 22] on button at bounding box center [34, 26] width 68 height 51
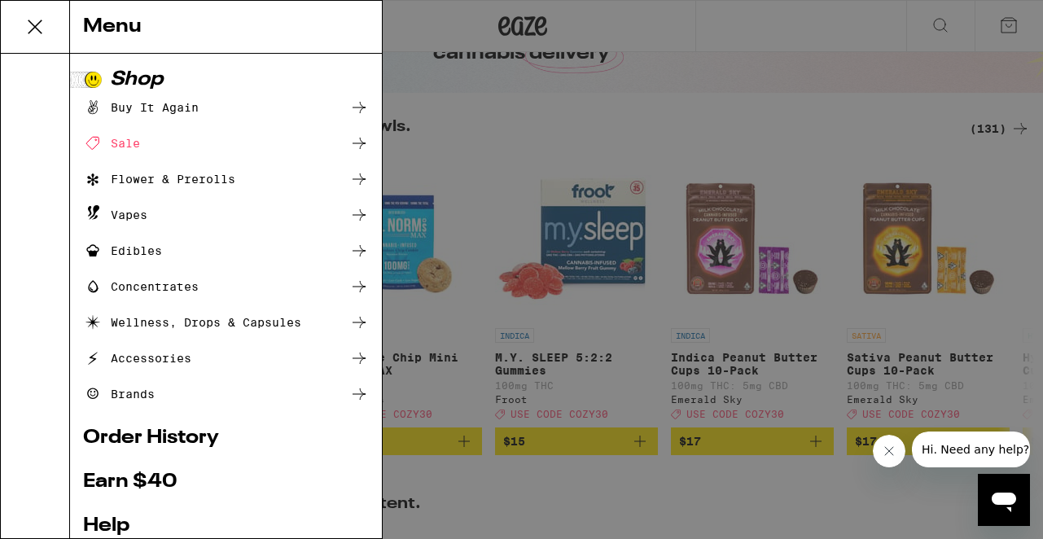
click at [121, 180] on div "Flower & Prerolls" at bounding box center [159, 179] width 152 height 20
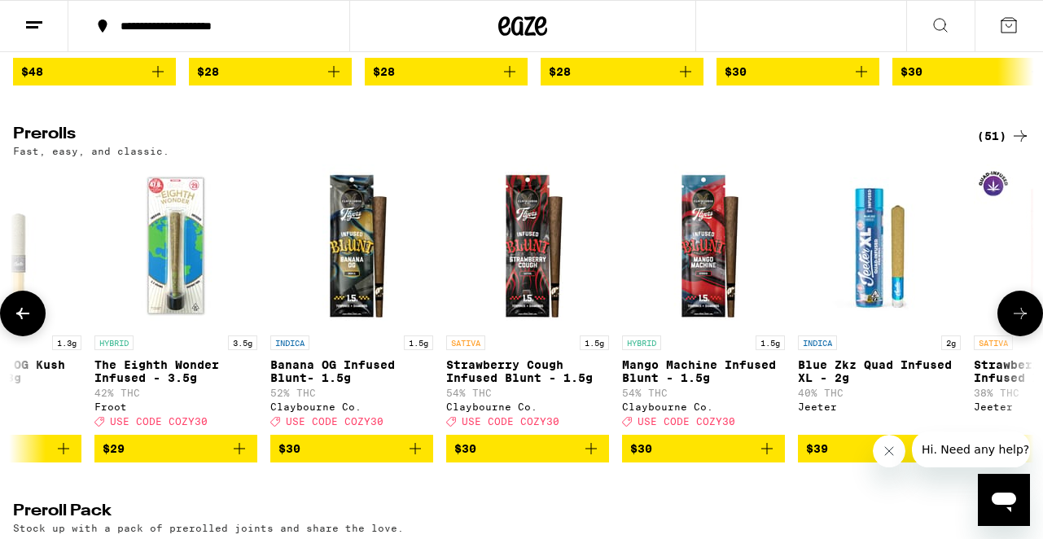
scroll to position [0, 7952]
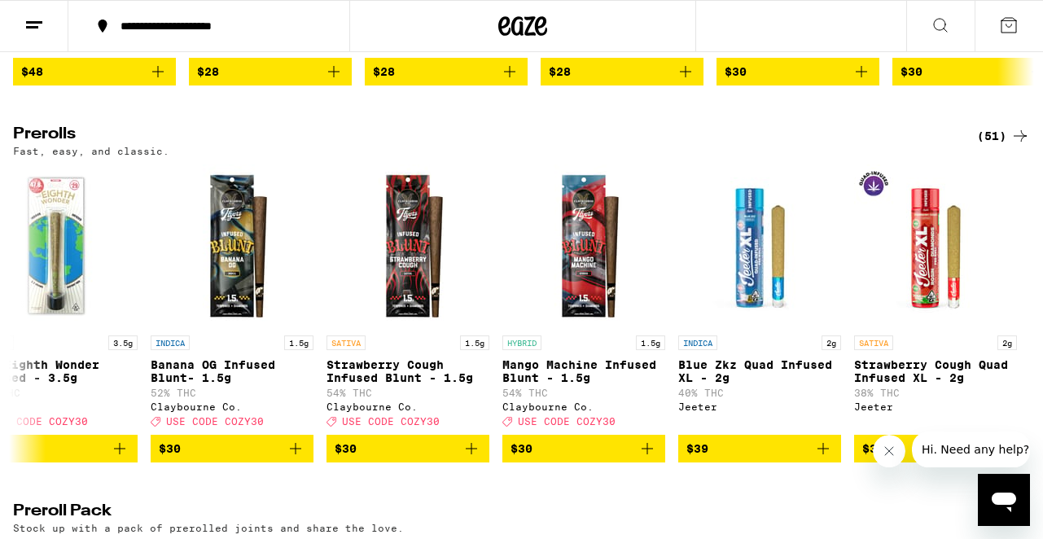
click at [994, 146] on div "(51)" at bounding box center [1003, 136] width 53 height 20
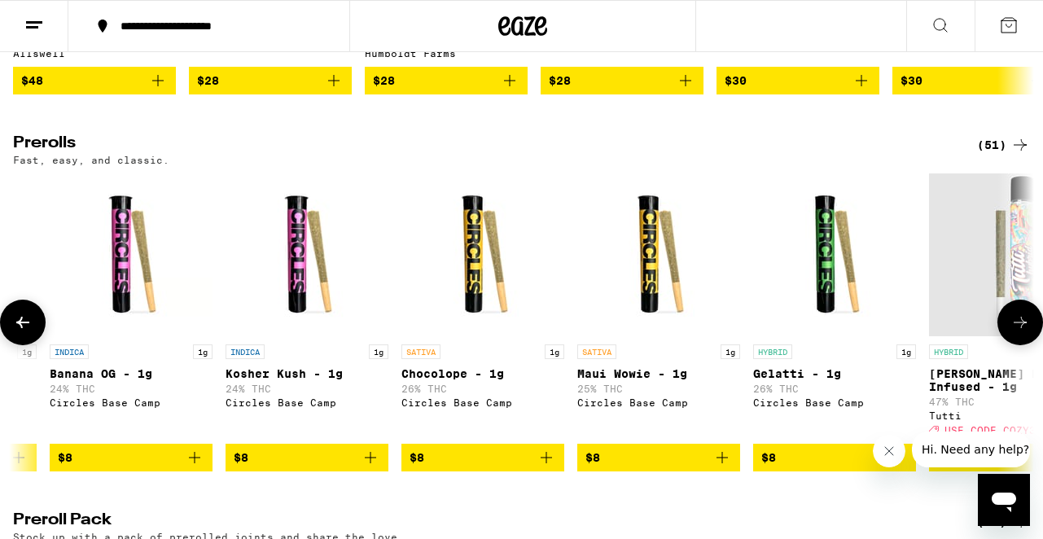
scroll to position [0, 1733]
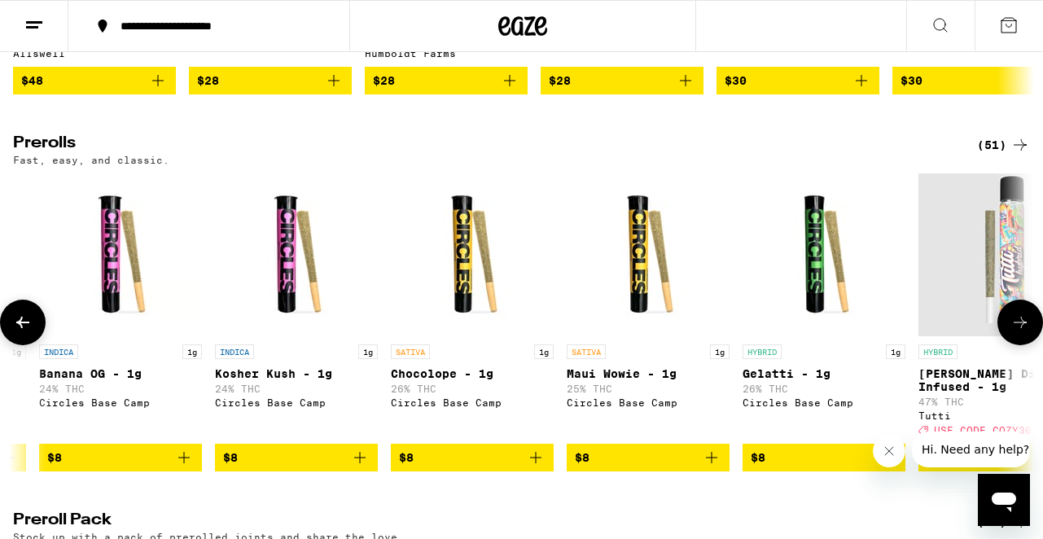
click at [890, 467] on icon "Add to bag" at bounding box center [888, 458] width 20 height 20
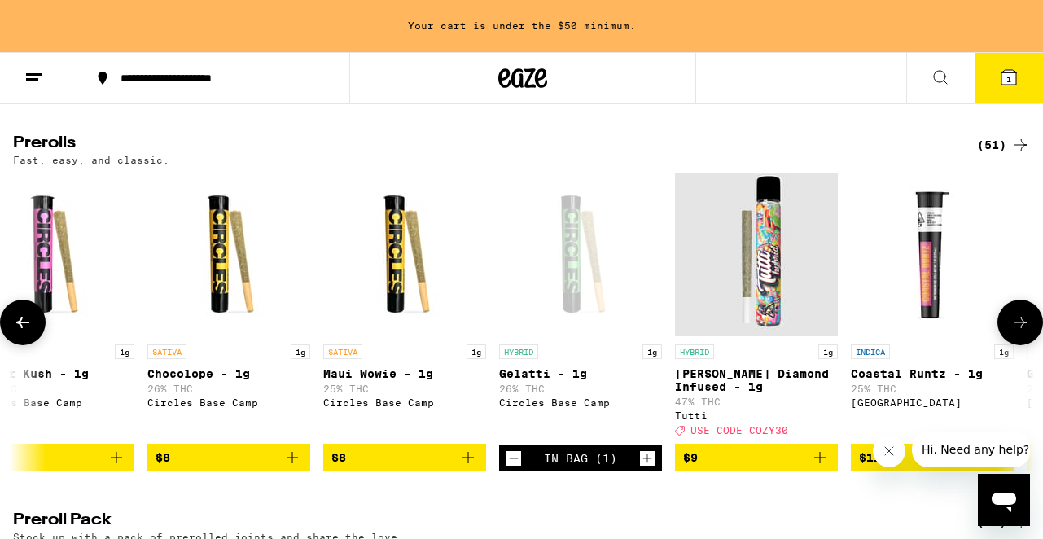
scroll to position [0, 1977]
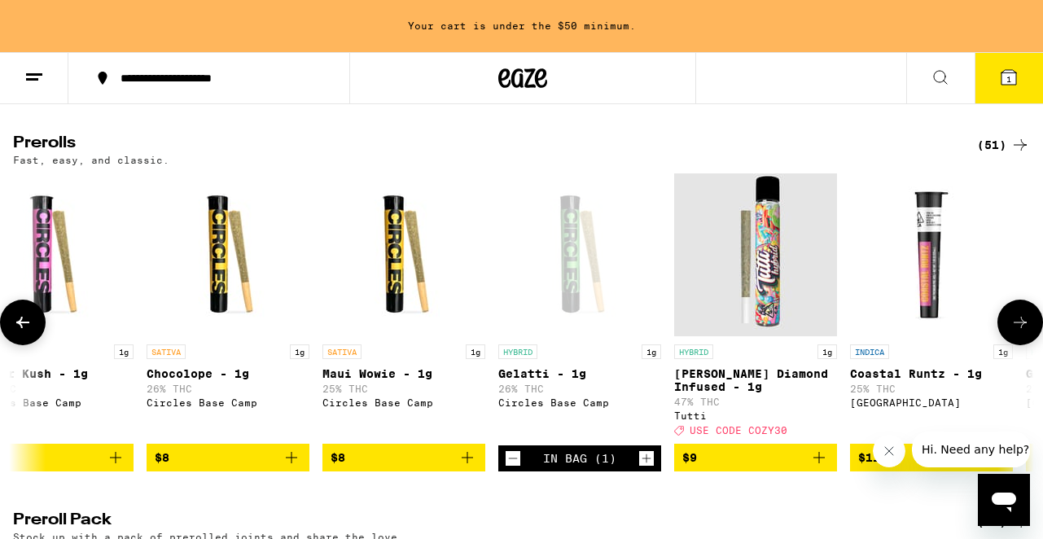
click at [820, 467] on icon "Add to bag" at bounding box center [819, 458] width 20 height 20
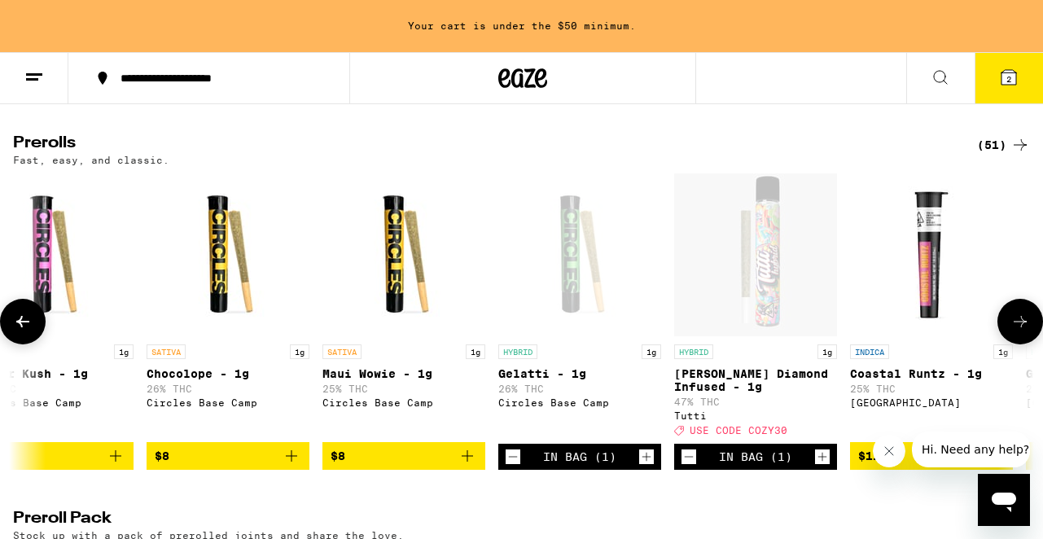
click at [515, 467] on icon "Decrement" at bounding box center [513, 457] width 15 height 20
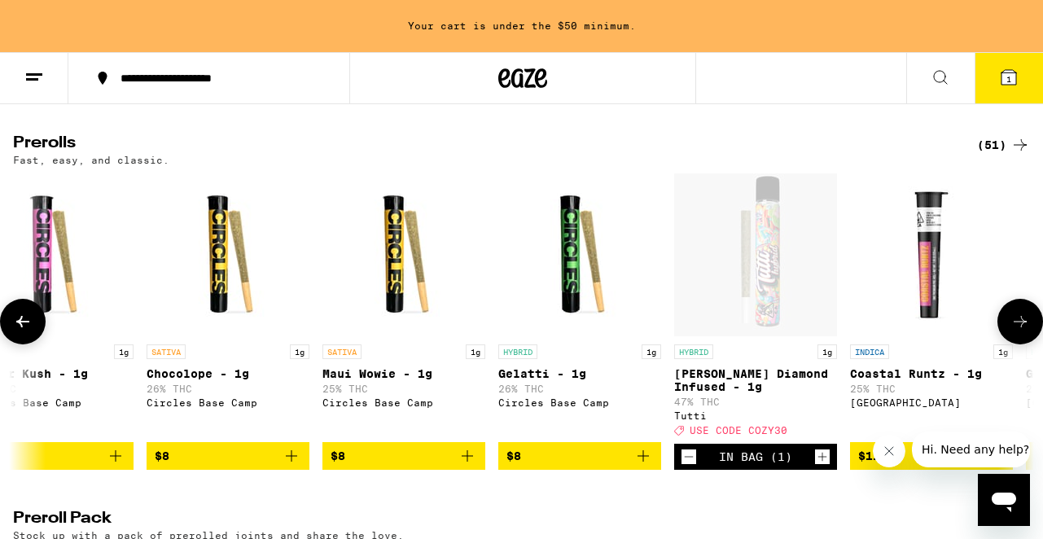
click at [822, 467] on icon "Increment" at bounding box center [822, 457] width 15 height 20
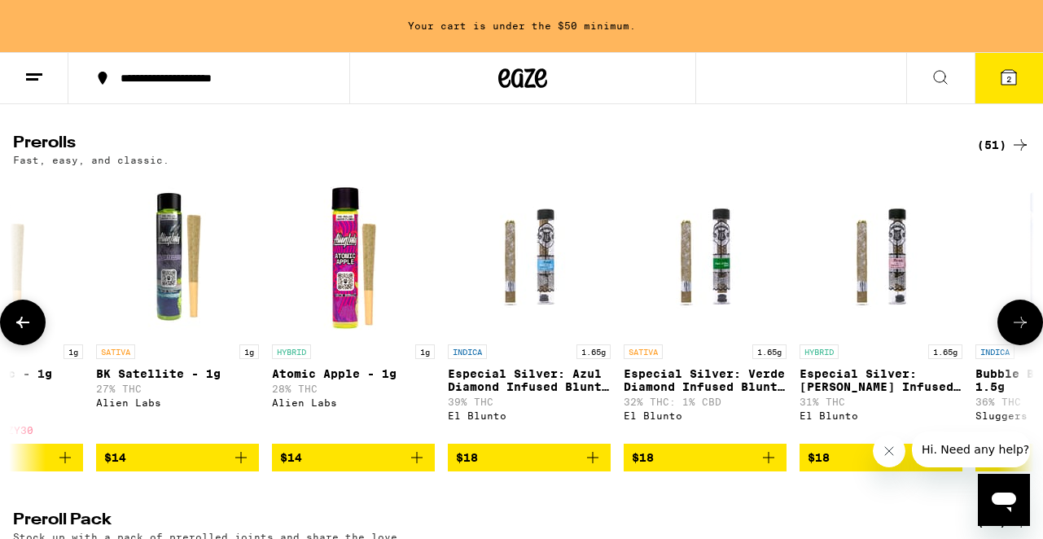
scroll to position [0, 5924]
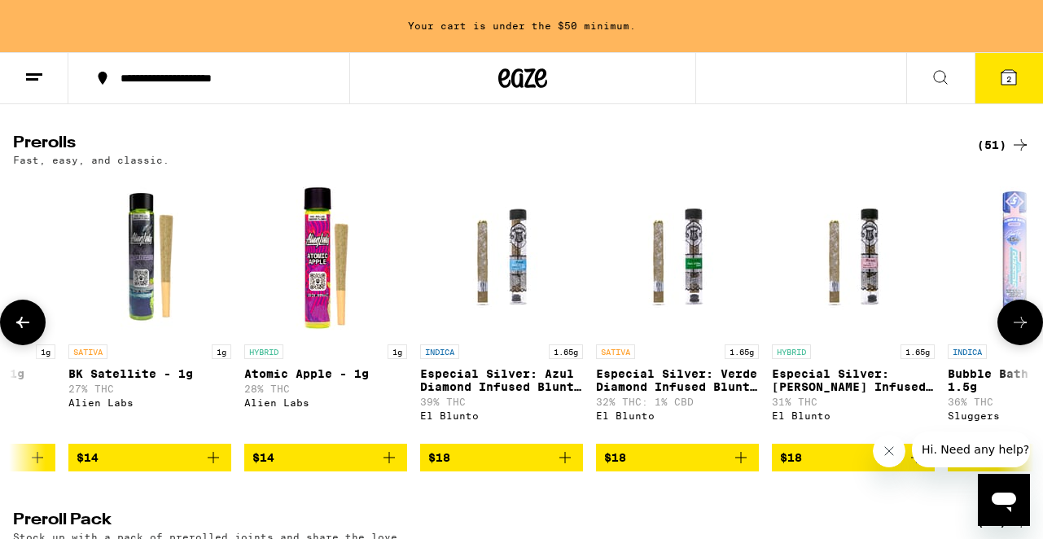
click at [29, 332] on icon at bounding box center [23, 323] width 20 height 20
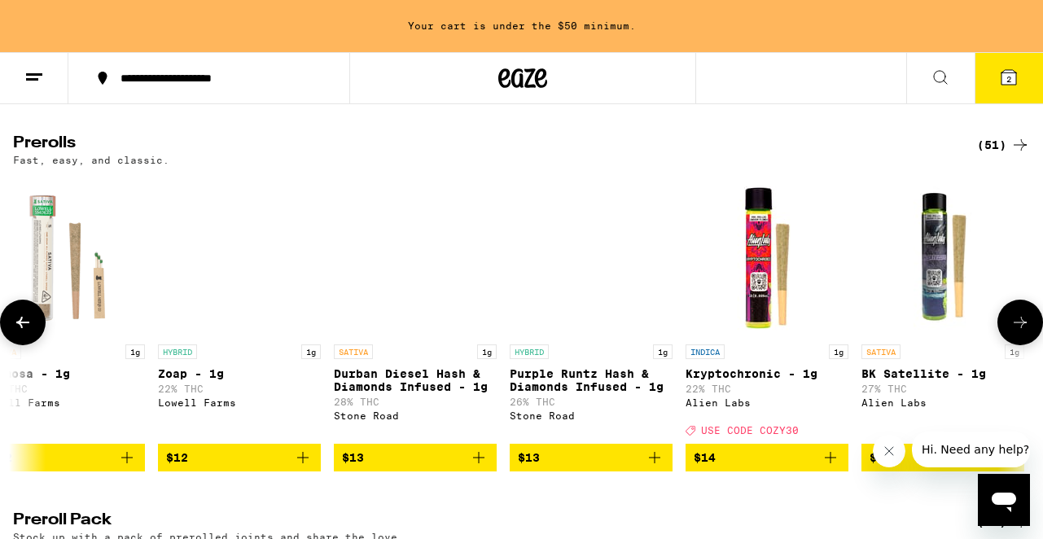
scroll to position [0, 5085]
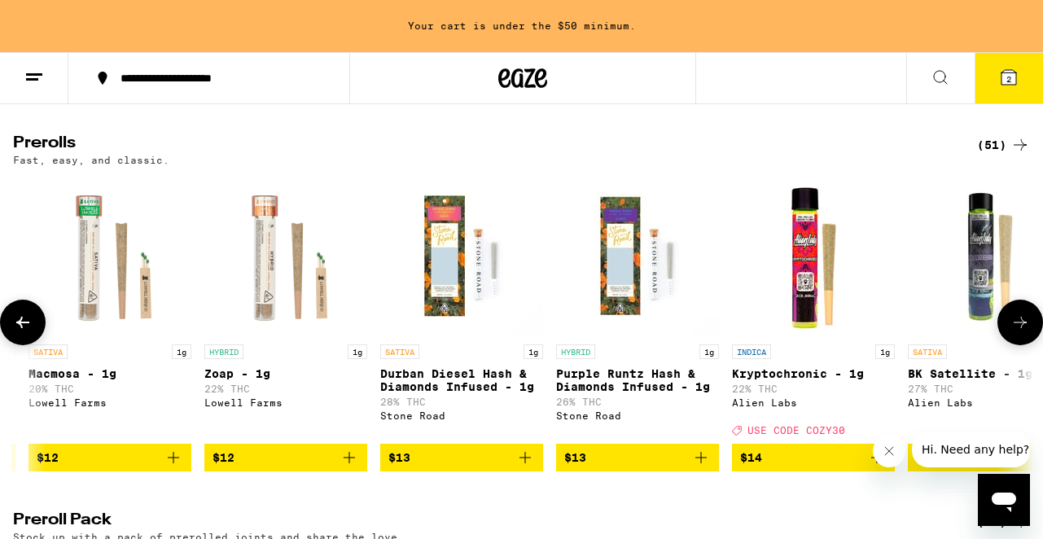
click at [29, 332] on icon at bounding box center [23, 323] width 20 height 20
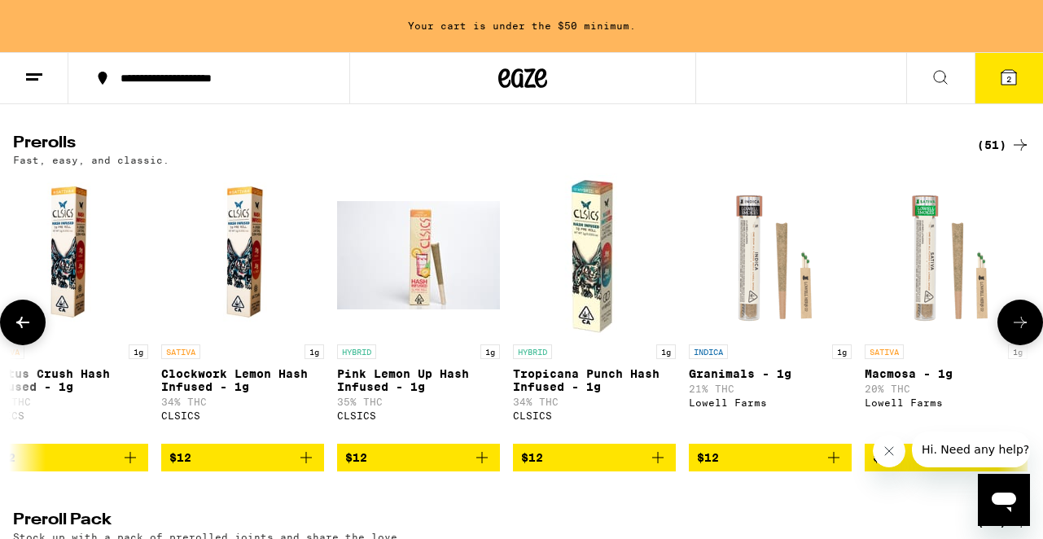
scroll to position [0, 4245]
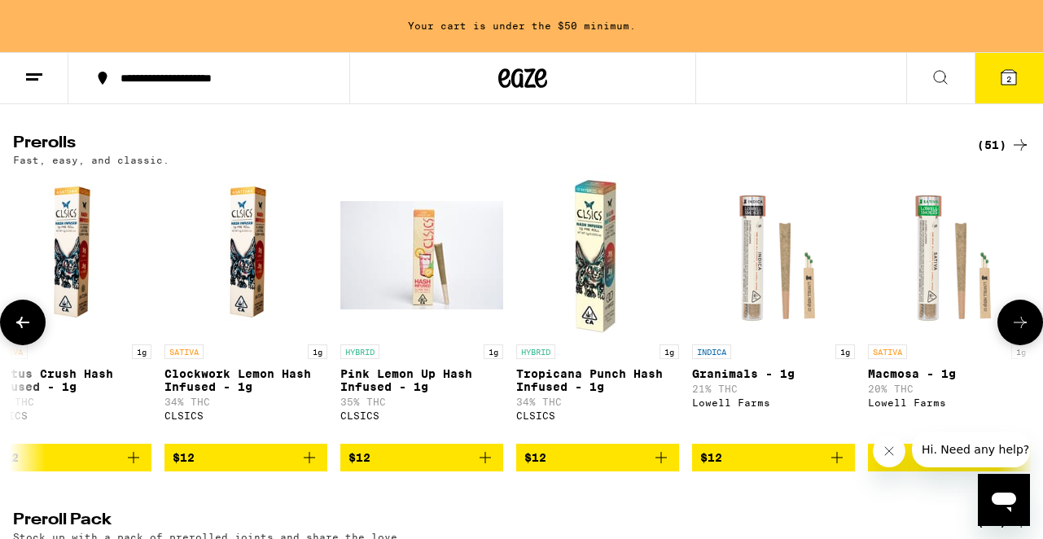
click at [28, 332] on icon at bounding box center [23, 323] width 20 height 20
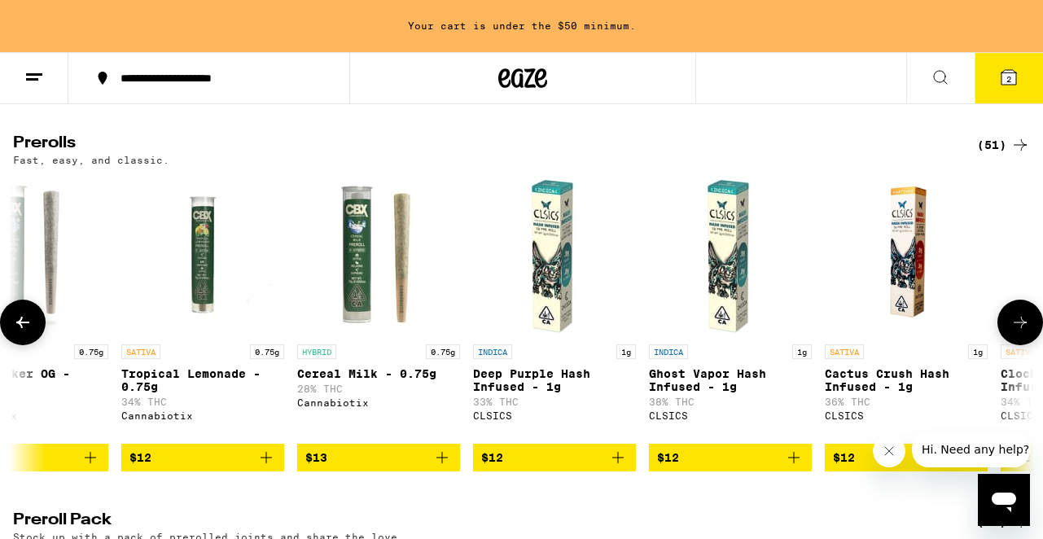
scroll to position [0, 3406]
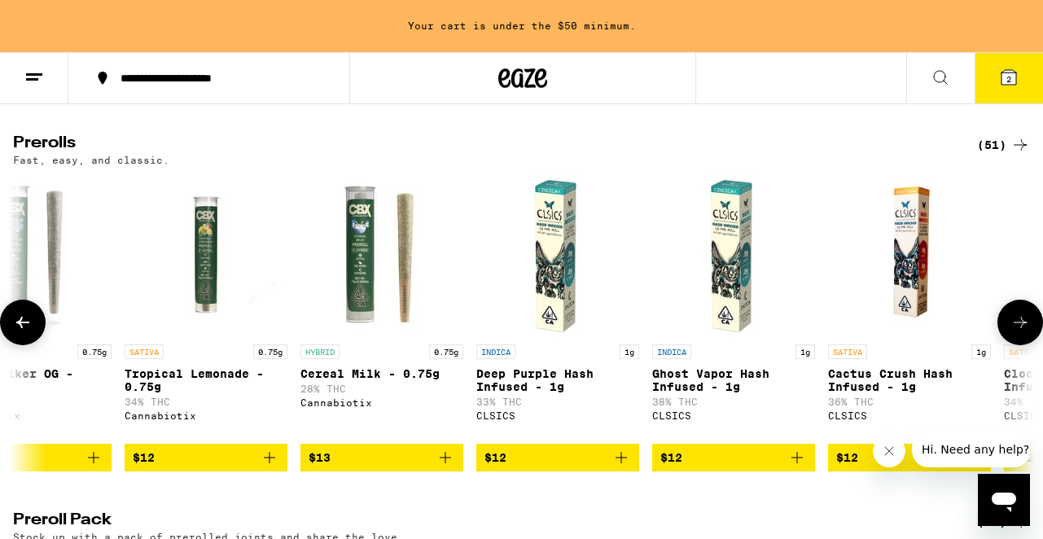
click at [28, 332] on icon at bounding box center [23, 323] width 20 height 20
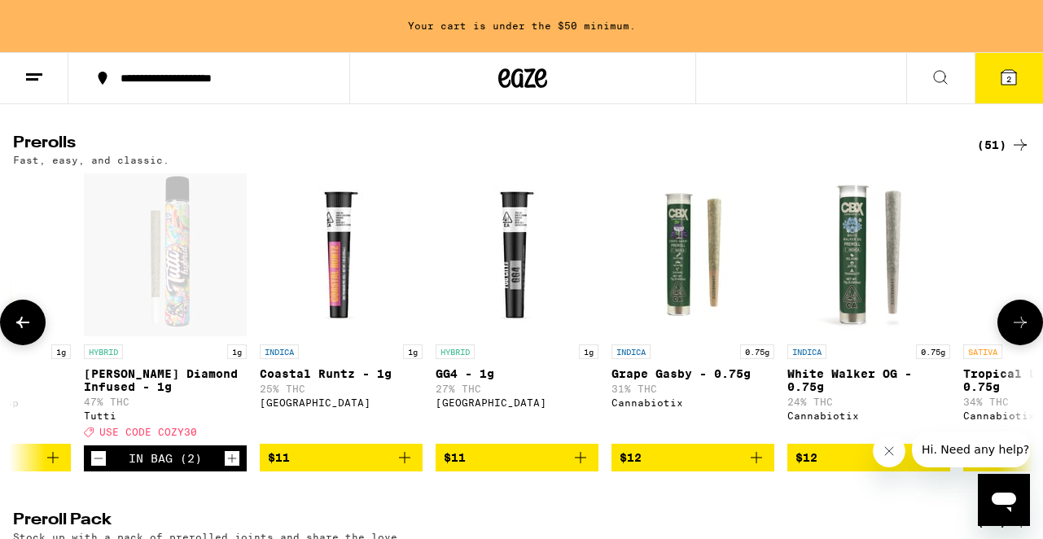
scroll to position [0, 2566]
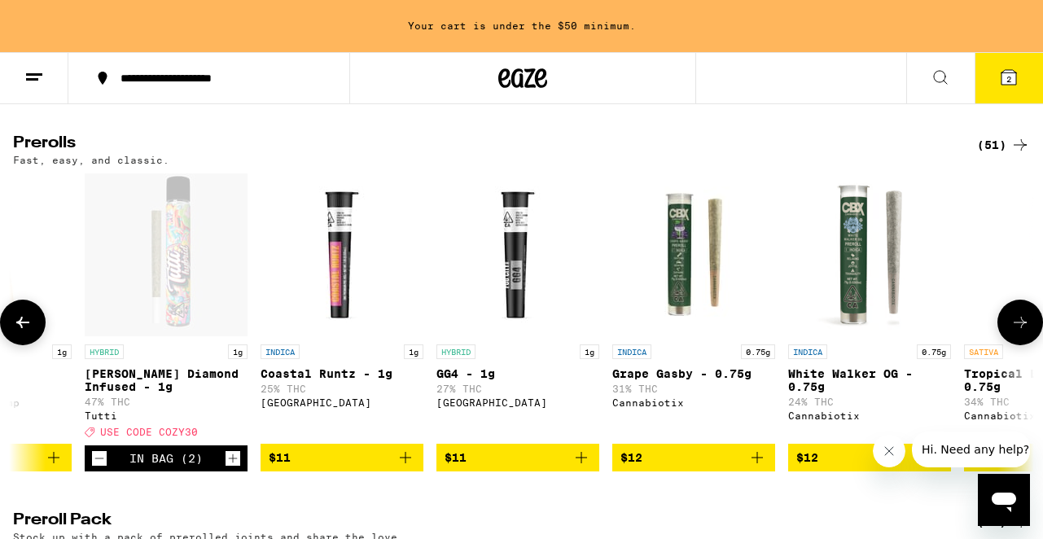
click at [28, 332] on icon at bounding box center [23, 323] width 20 height 20
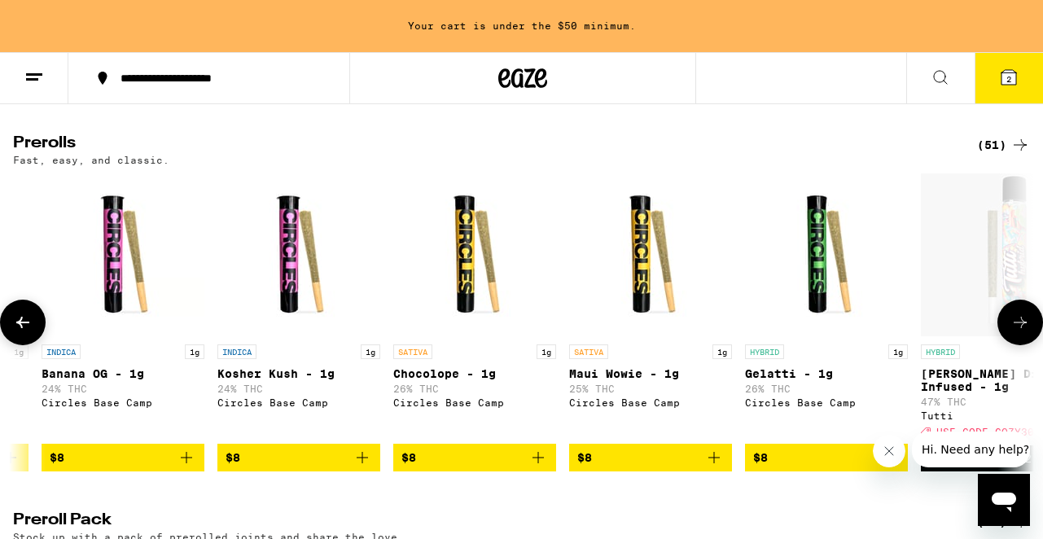
scroll to position [0, 1727]
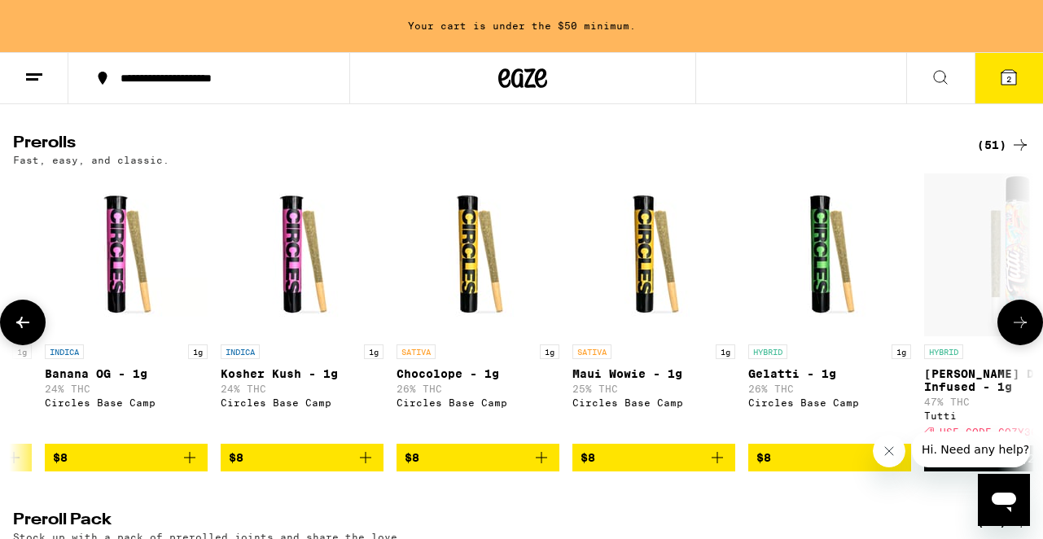
click at [192, 467] on icon "Add to bag" at bounding box center [190, 458] width 20 height 20
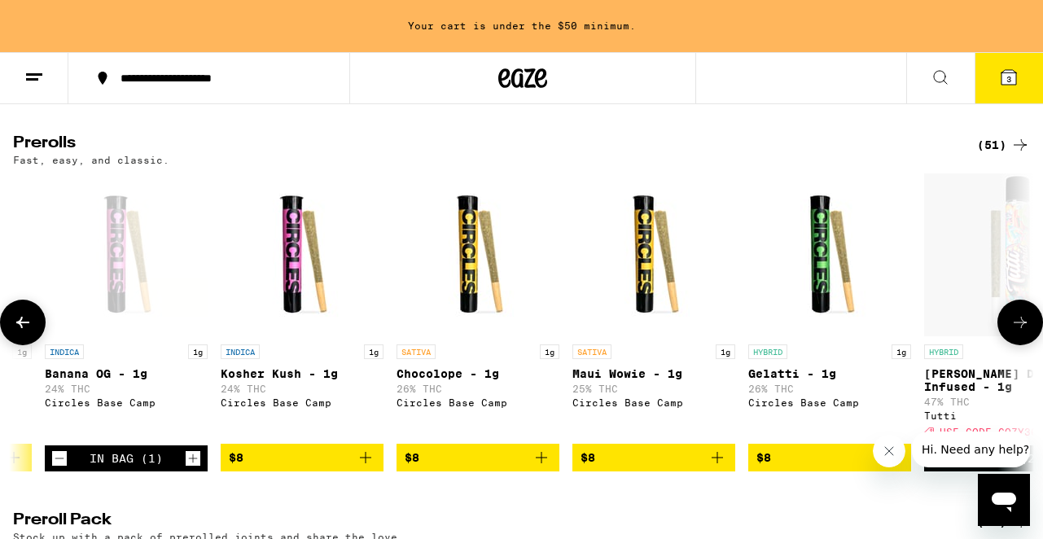
click at [192, 468] on icon "Increment" at bounding box center [193, 459] width 15 height 20
click at [36, 79] on line at bounding box center [32, 79] width 12 height 0
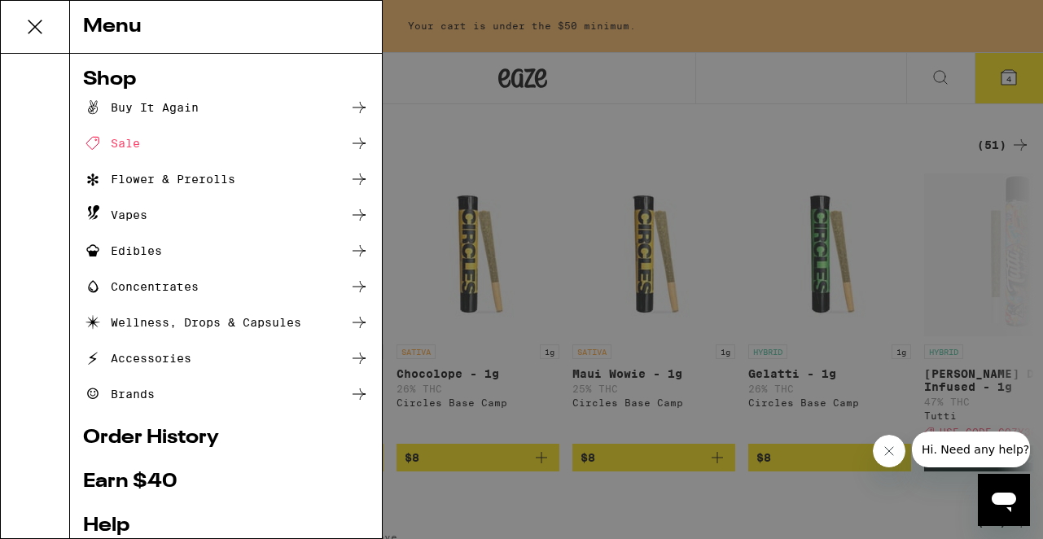
click at [153, 146] on div "Sale" at bounding box center [226, 144] width 286 height 20
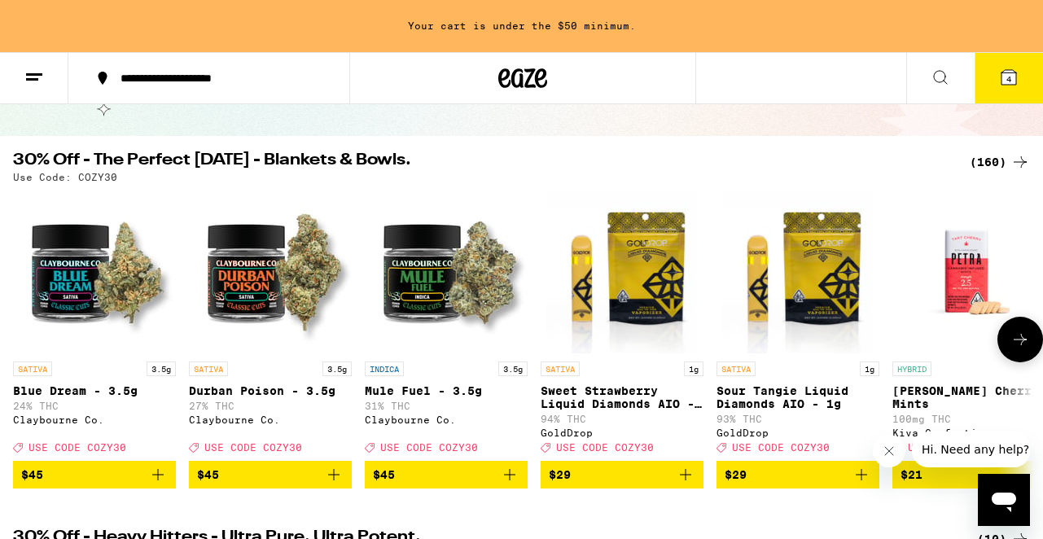
scroll to position [128, 0]
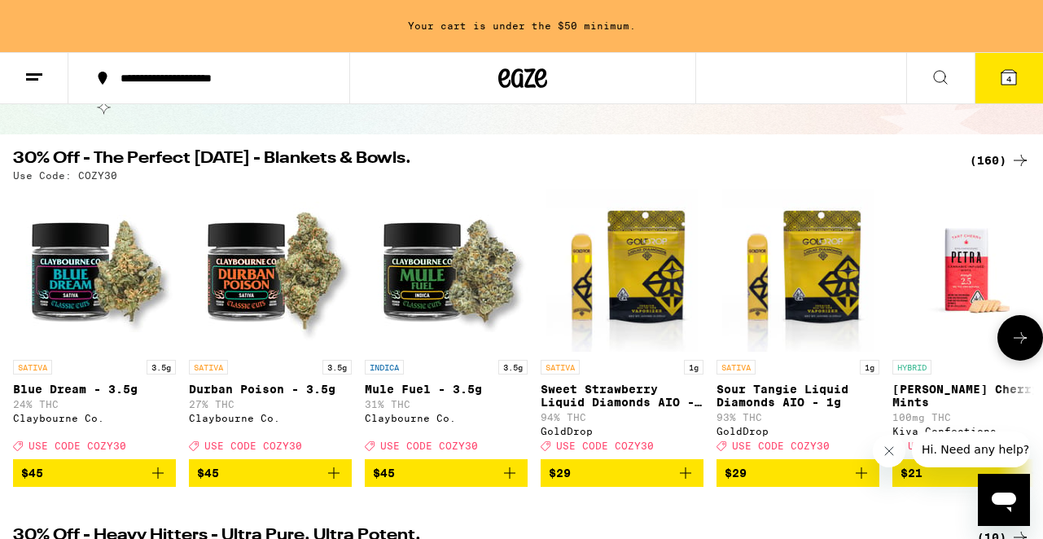
click at [509, 479] on icon "Add to bag" at bounding box center [509, 472] width 11 height 11
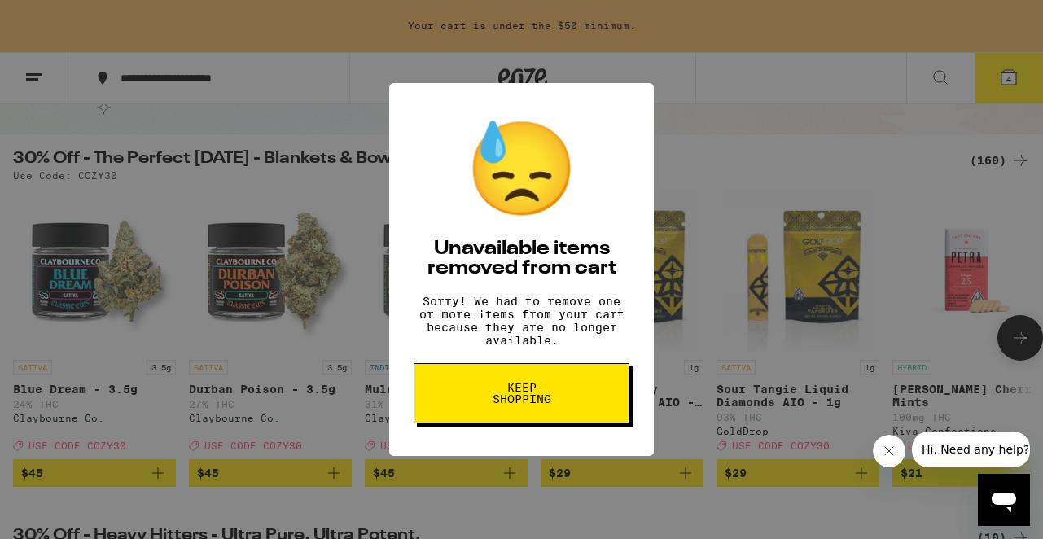
click at [514, 382] on button "Keep Shopping" at bounding box center [522, 393] width 216 height 60
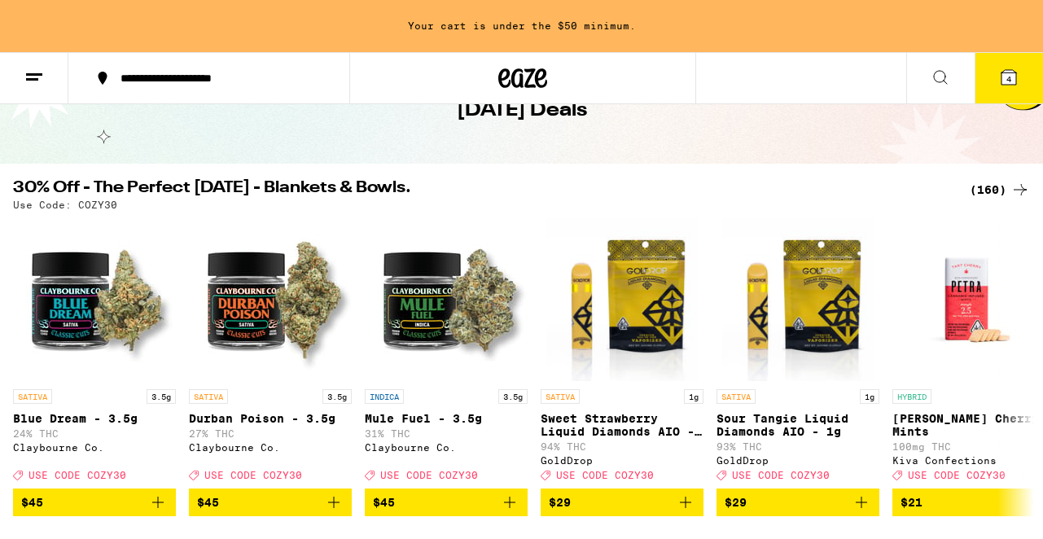
scroll to position [195, 0]
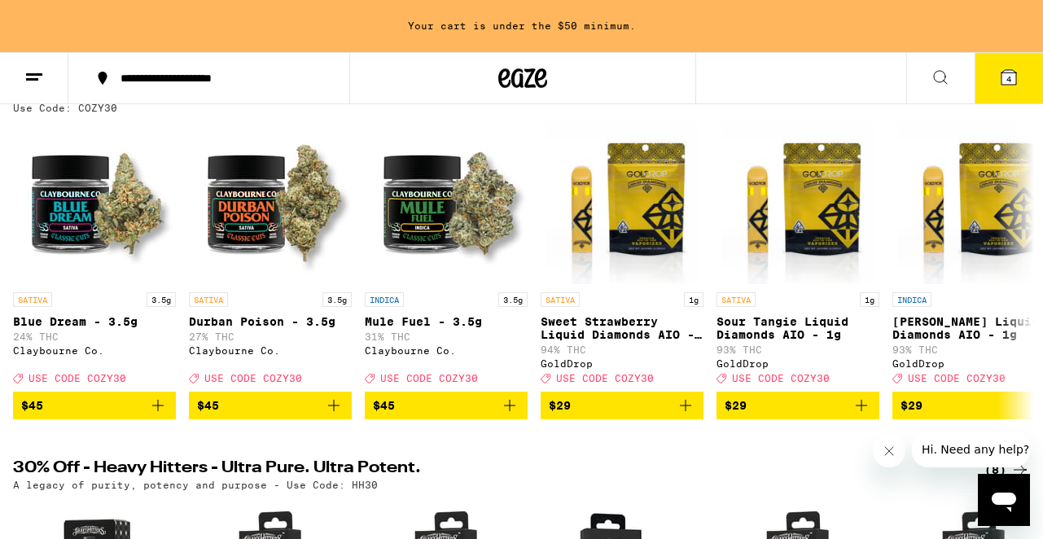
click at [507, 415] on icon "Add to bag" at bounding box center [510, 406] width 20 height 20
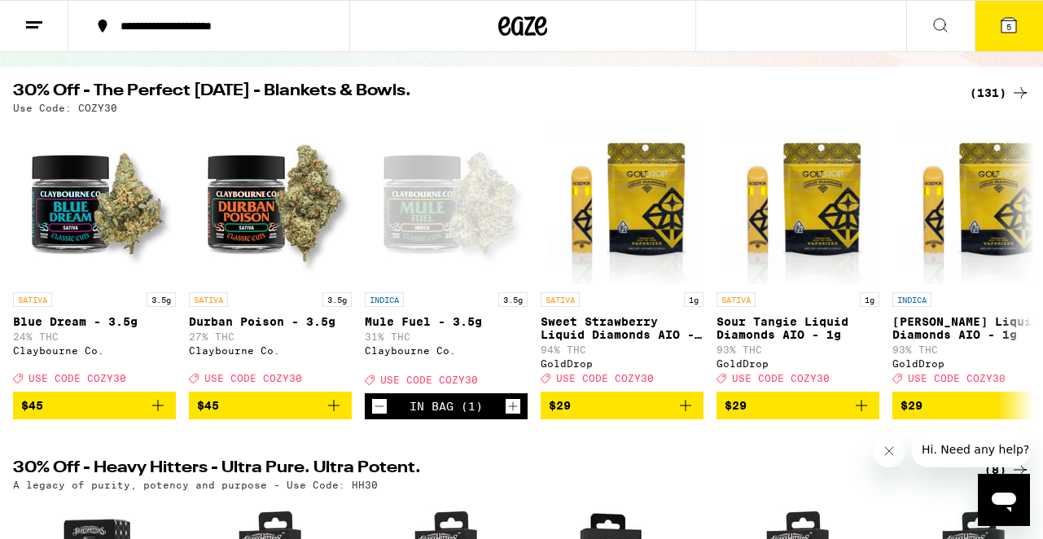
scroll to position [0, 0]
click at [1004, 43] on button "5" at bounding box center [1009, 26] width 68 height 50
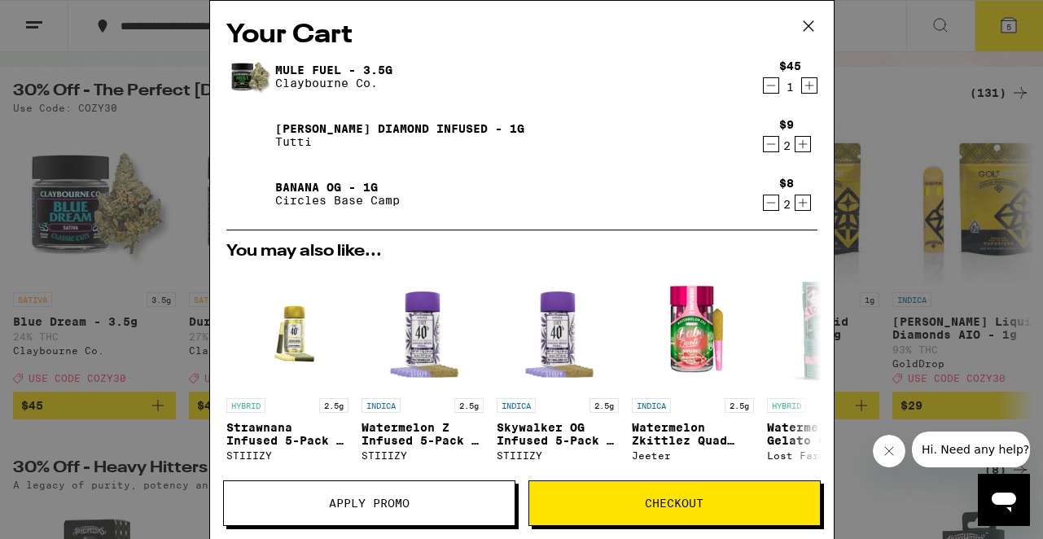
scroll to position [270, 0]
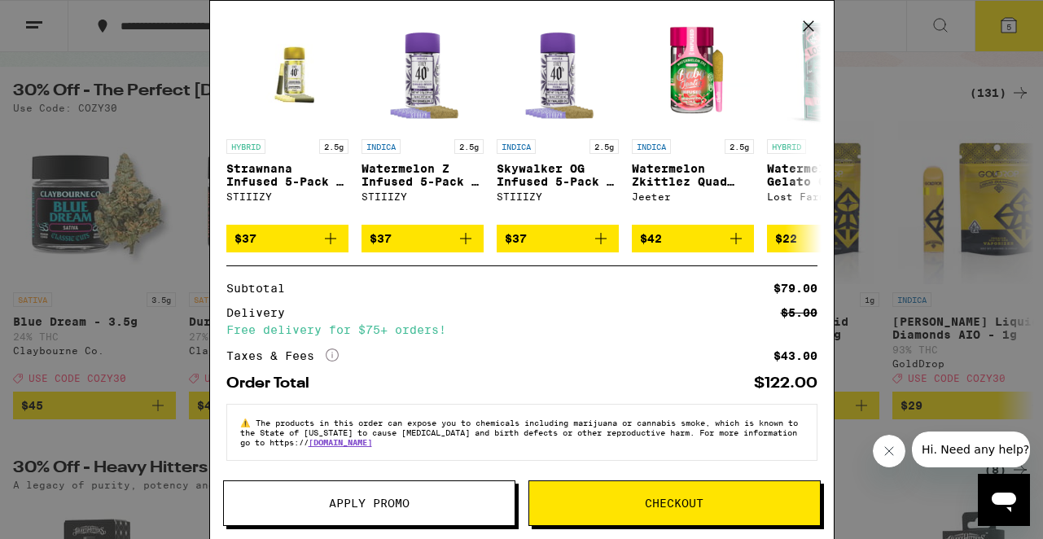
click at [397, 499] on span "Apply Promo" at bounding box center [369, 502] width 81 height 11
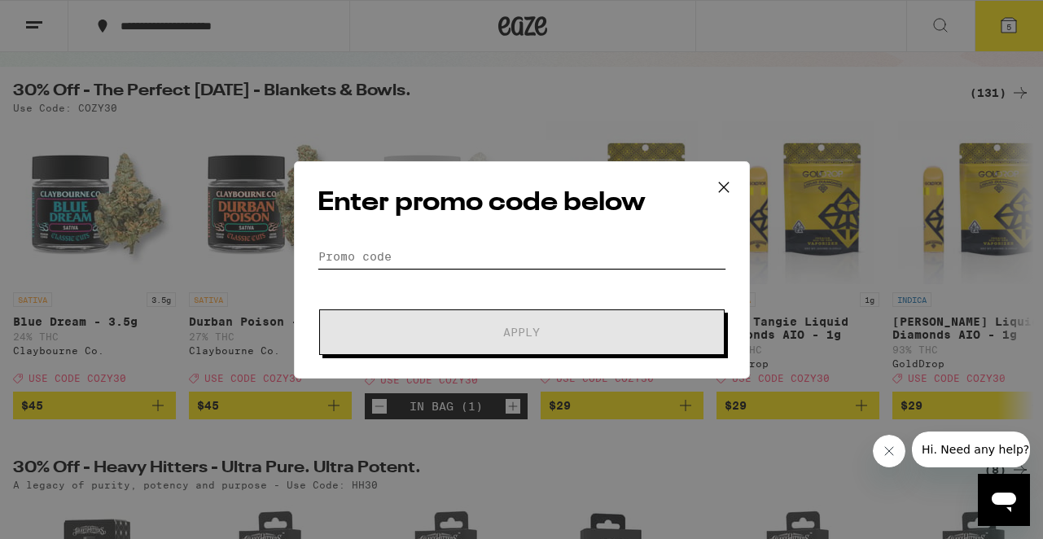
click at [412, 253] on input "Promo Code" at bounding box center [522, 256] width 409 height 24
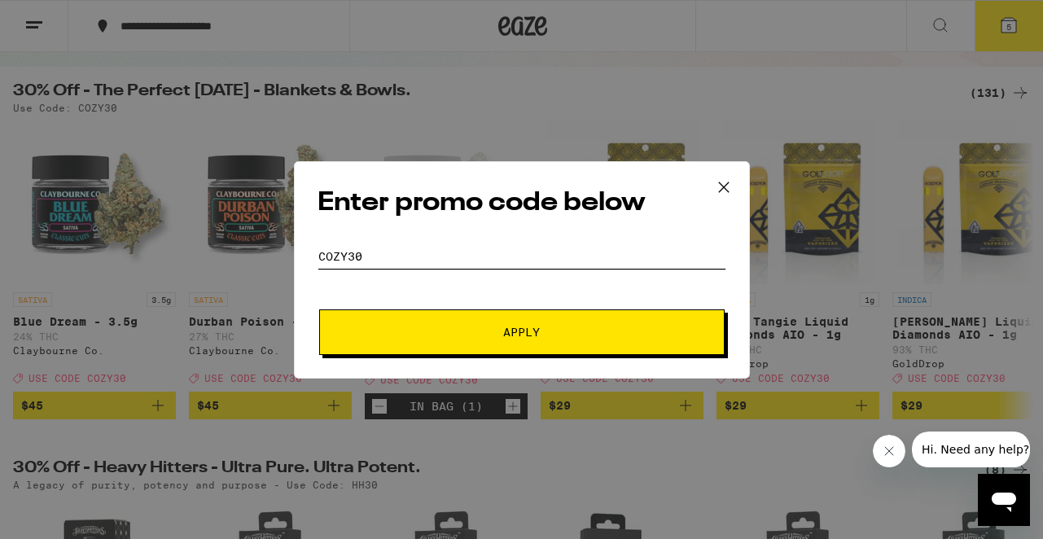
type input "cozy30"
click at [445, 334] on span "Apply" at bounding box center [521, 331] width 293 height 11
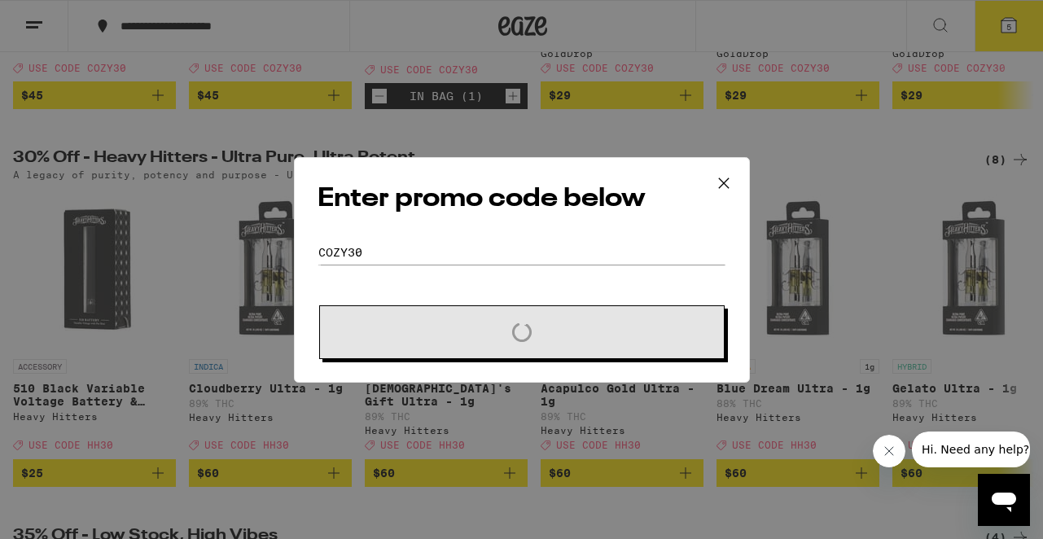
scroll to position [454, 0]
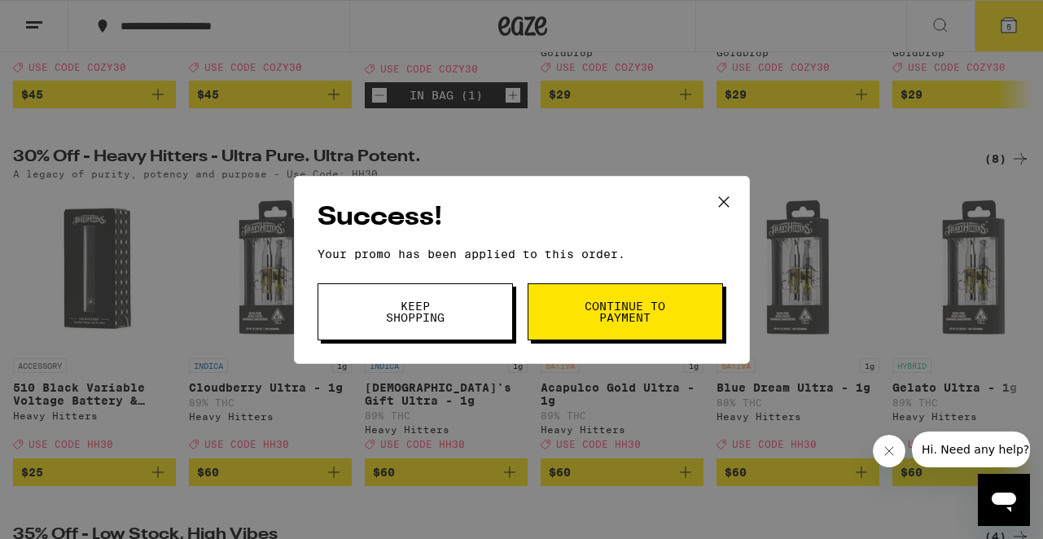
click at [600, 307] on span "Continue to payment" at bounding box center [625, 311] width 83 height 23
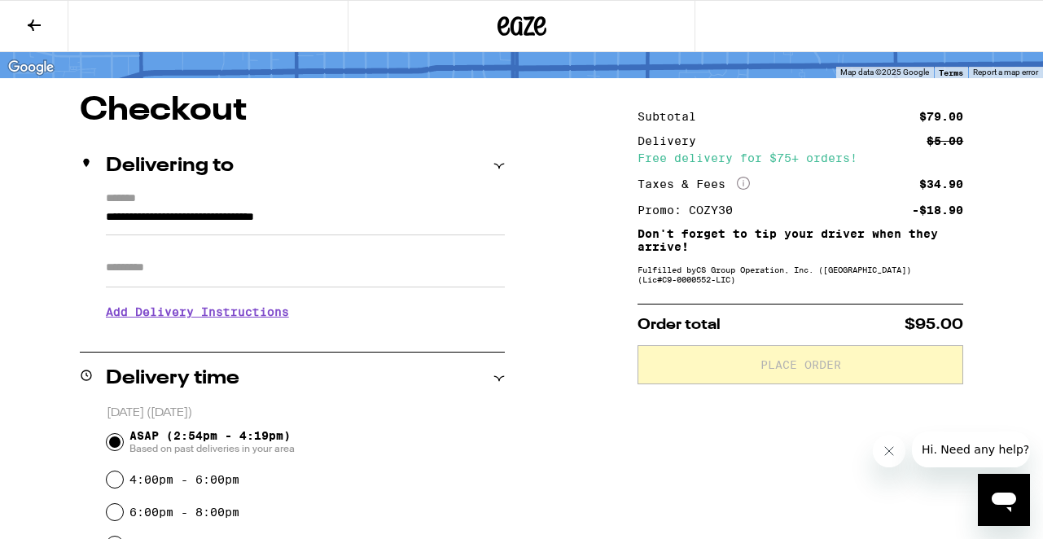
scroll to position [113, 0]
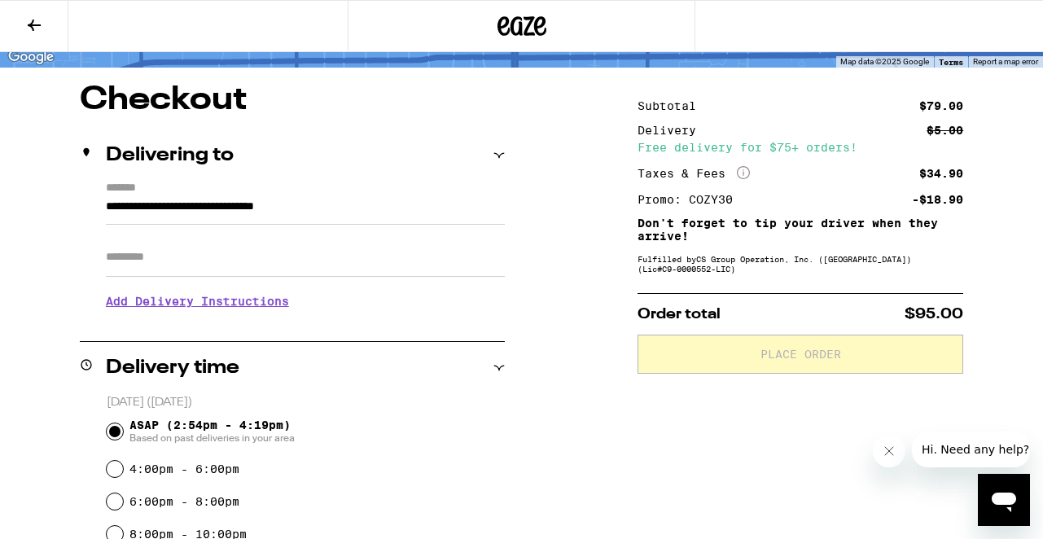
click at [243, 263] on input "Apt/Suite" at bounding box center [305, 257] width 399 height 39
type input "*"
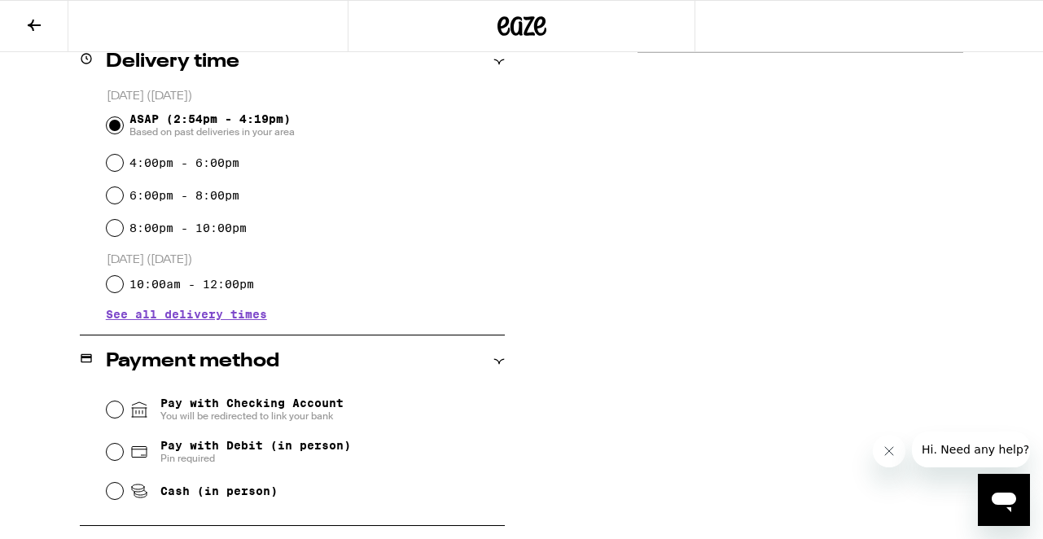
scroll to position [650, 0]
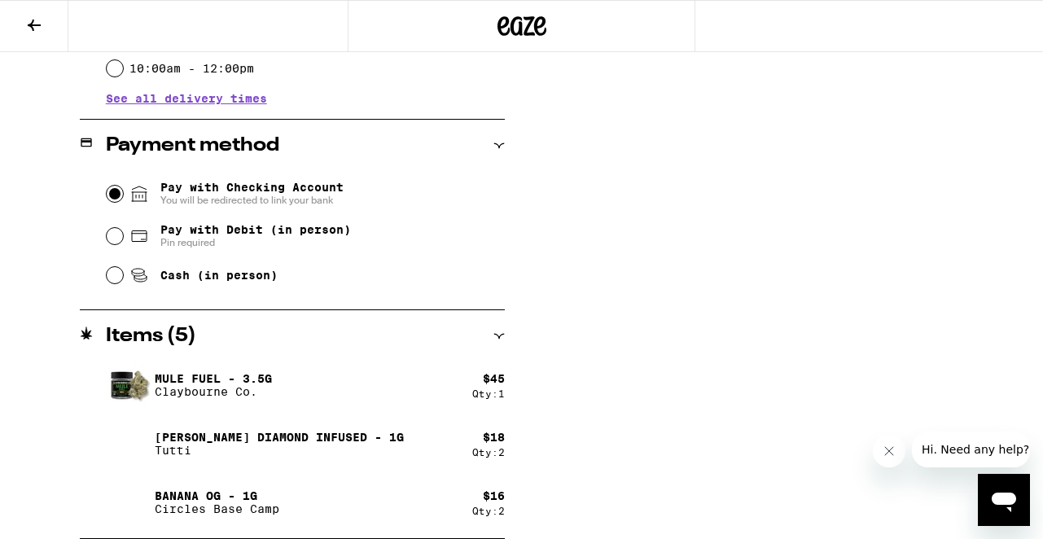
click at [115, 197] on input "Pay with Checking Account You will be redirected to link your bank" at bounding box center [115, 194] width 16 height 16
click at [111, 242] on input "Pay with Debit (in person) Pin required" at bounding box center [115, 236] width 16 height 16
radio input "true"
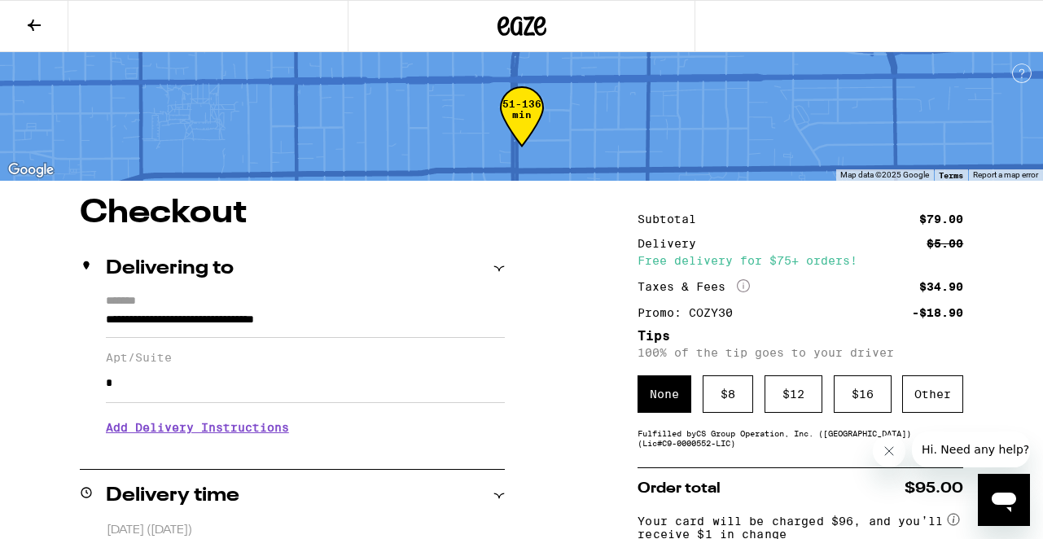
scroll to position [241, 0]
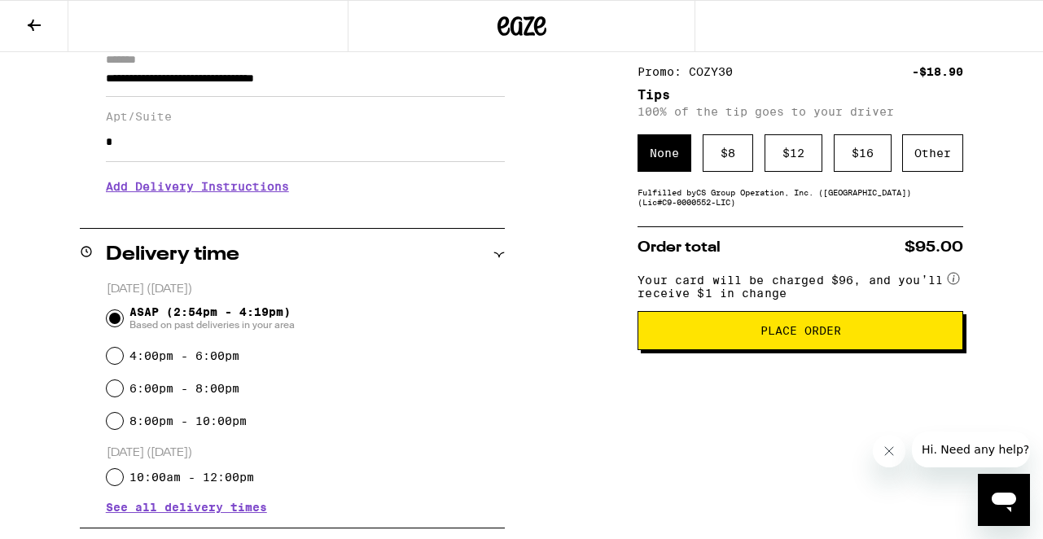
click at [835, 336] on span "Place Order" at bounding box center [800, 330] width 81 height 11
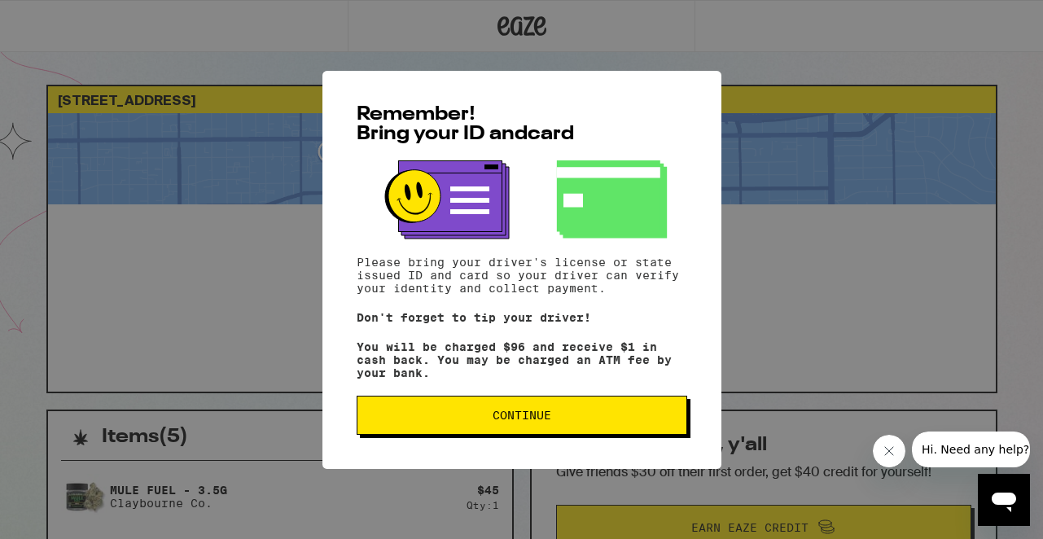
click at [446, 418] on span "Continue" at bounding box center [521, 415] width 303 height 11
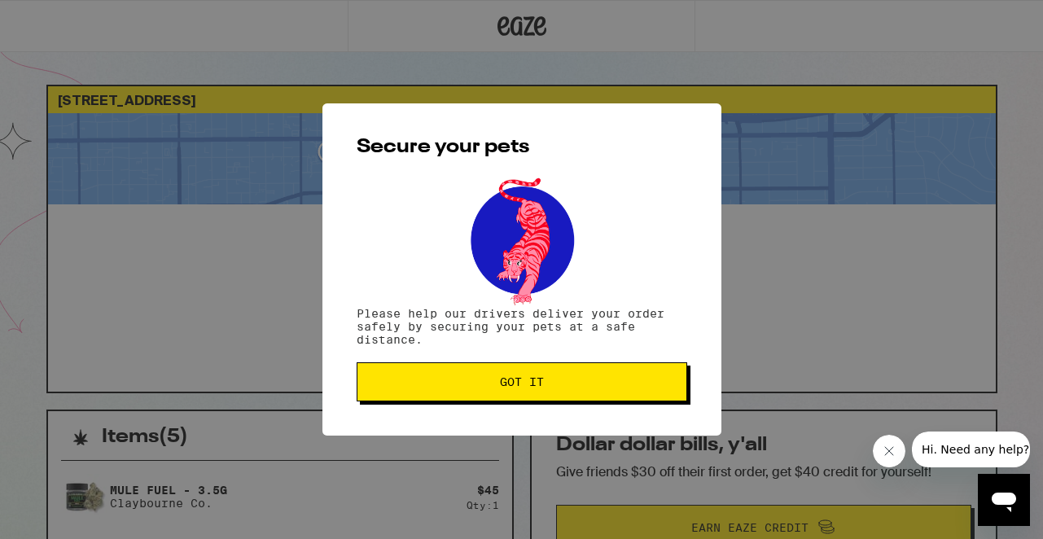
click at [474, 377] on button "Got it" at bounding box center [522, 381] width 331 height 39
